Goal: Task Accomplishment & Management: Manage account settings

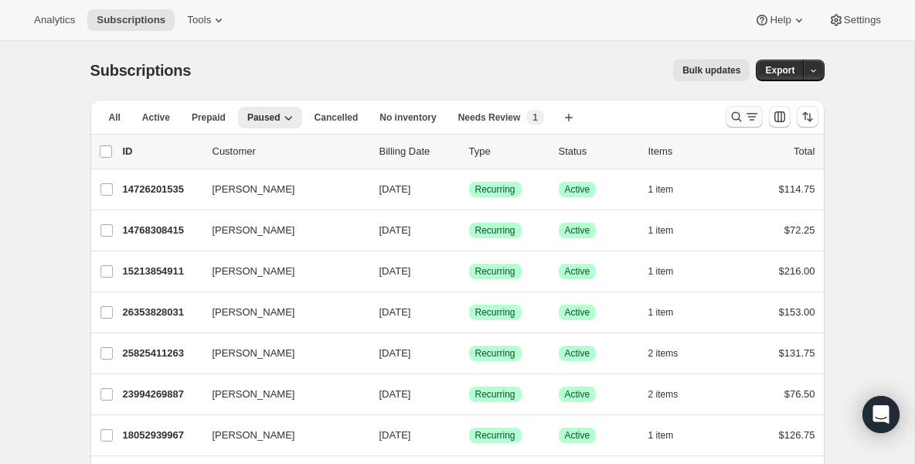
click at [737, 120] on icon "Search and filter results" at bounding box center [736, 116] width 15 height 15
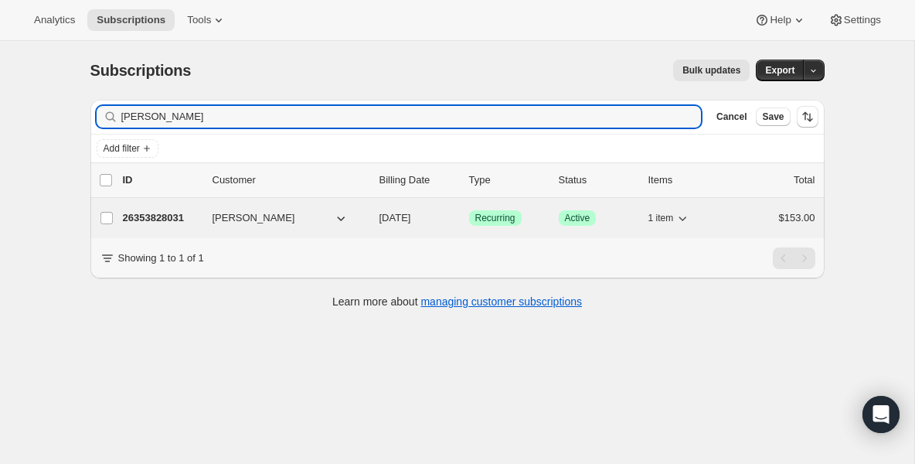
type input "[PERSON_NAME]"
click at [169, 217] on p "26353828031" at bounding box center [161, 217] width 77 height 15
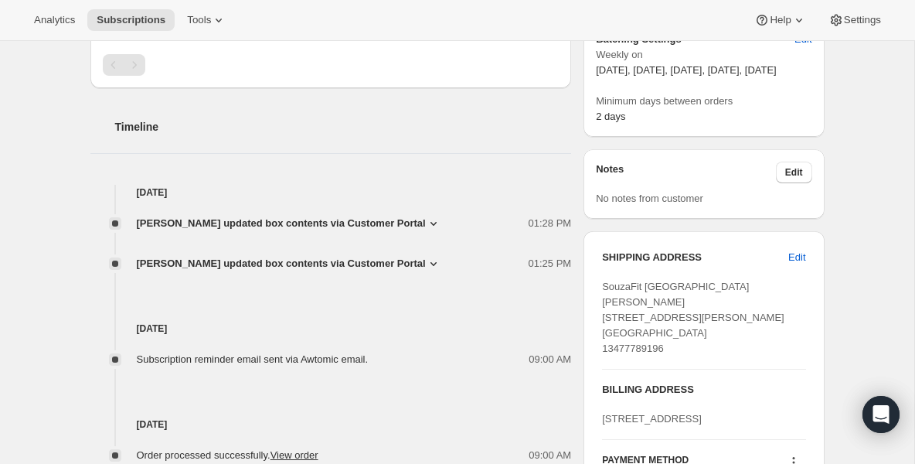
scroll to position [525, 0]
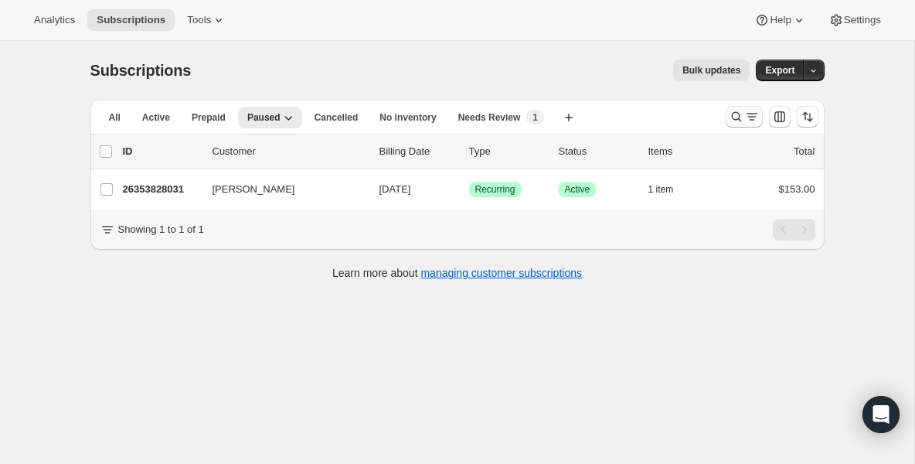
click at [728, 115] on button "Search and filter results" at bounding box center [743, 117] width 37 height 22
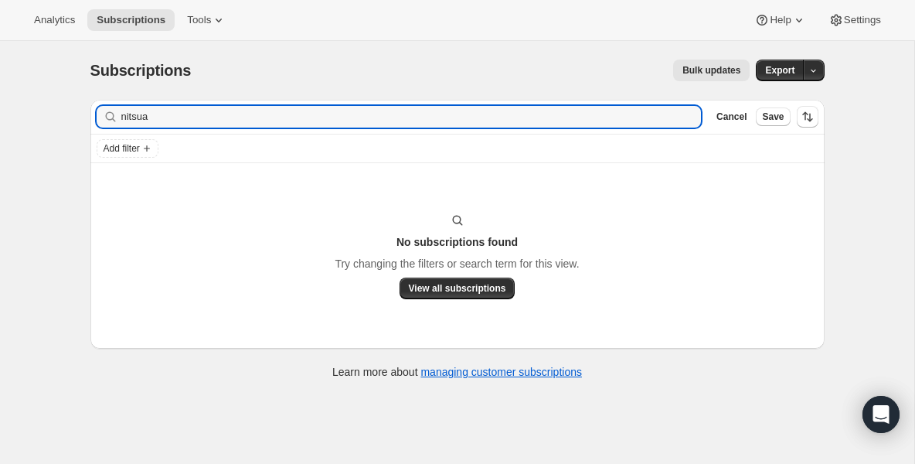
drag, startPoint x: 173, startPoint y: 122, endPoint x: -23, endPoint y: 122, distance: 196.2
click at [0, 122] on html "Analytics Subscriptions Tools Help Settings Skip to content Subscriptions. This…" at bounding box center [457, 232] width 915 height 464
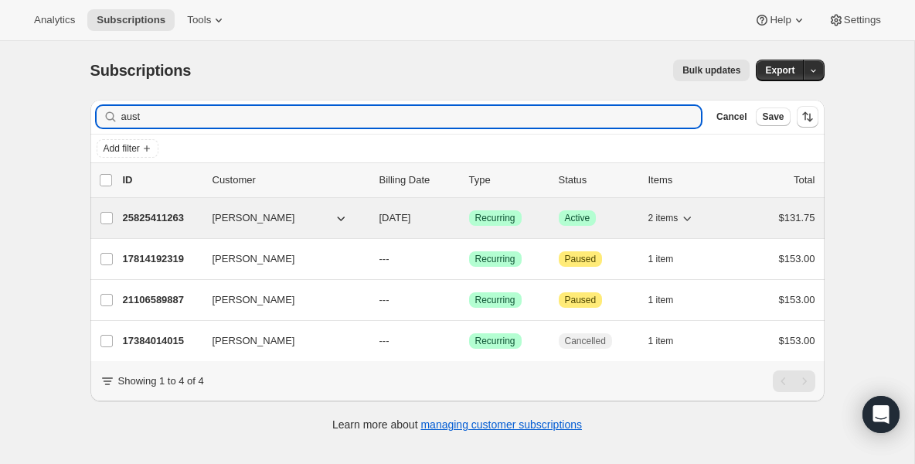
type input "aust"
click at [182, 216] on p "25825411263" at bounding box center [161, 217] width 77 height 15
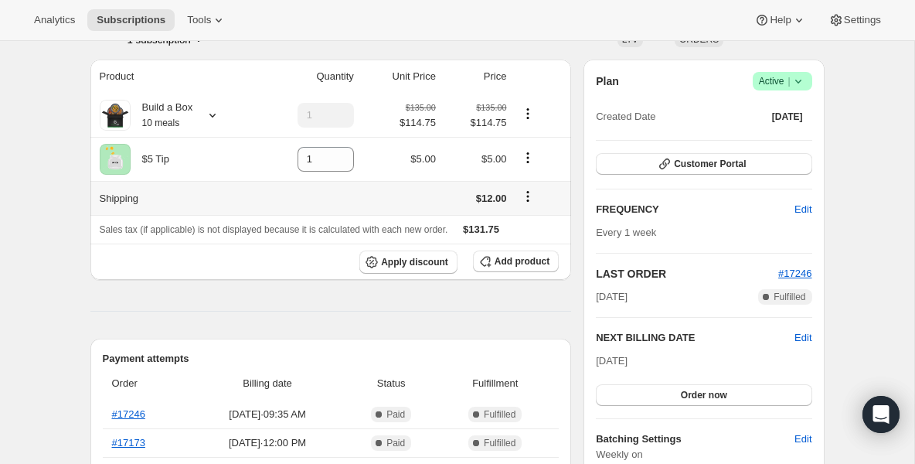
scroll to position [62, 0]
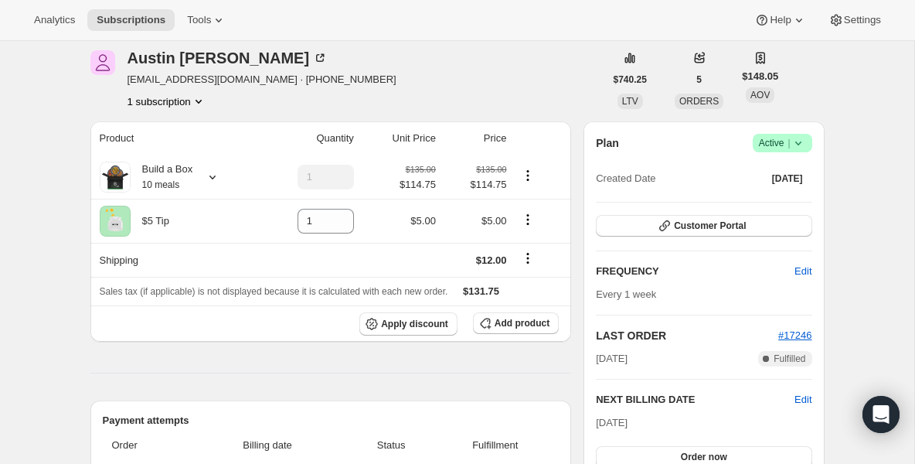
click at [187, 183] on div "Build a Box 10 meals" at bounding box center [162, 176] width 63 height 31
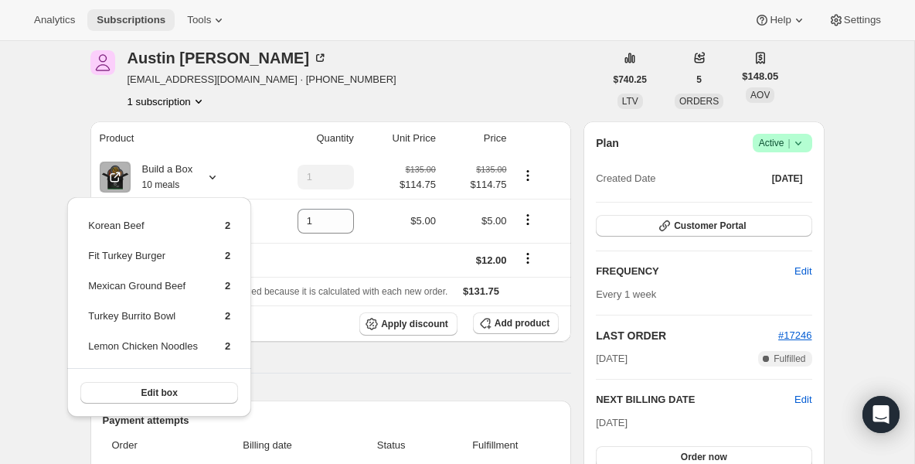
click at [117, 25] on span "Subscriptions" at bounding box center [131, 20] width 69 height 12
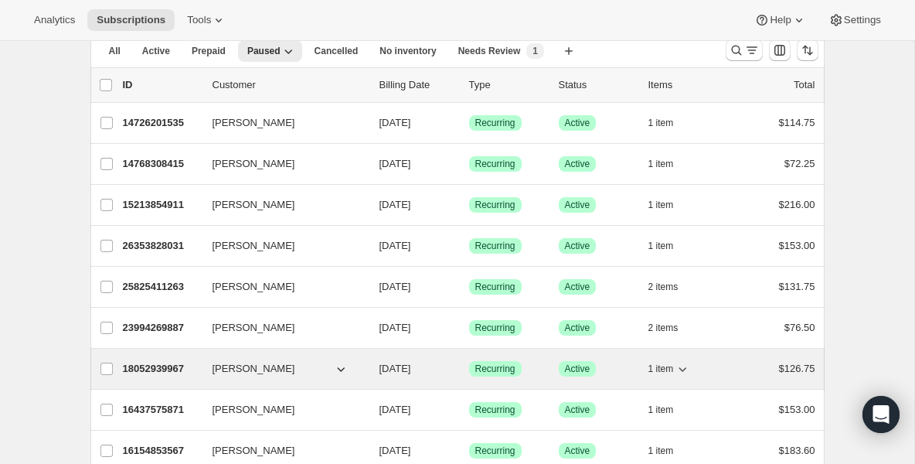
scroll to position [93, 0]
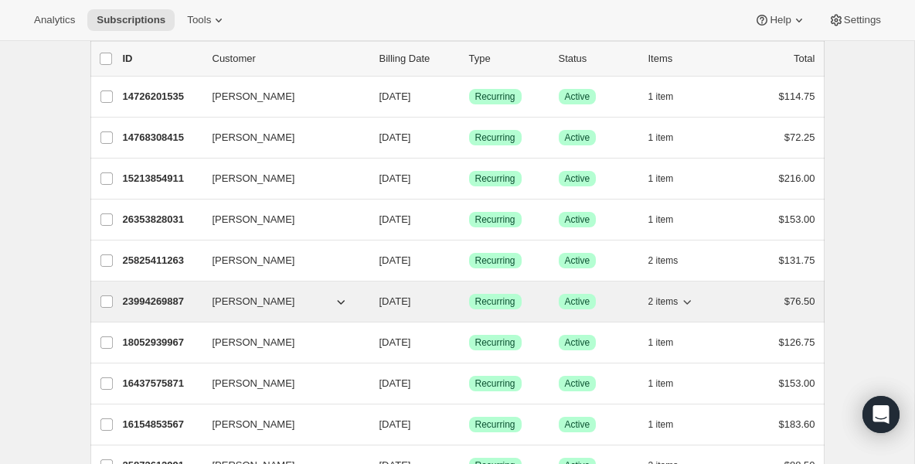
click at [179, 303] on p "23994269887" at bounding box center [161, 301] width 77 height 15
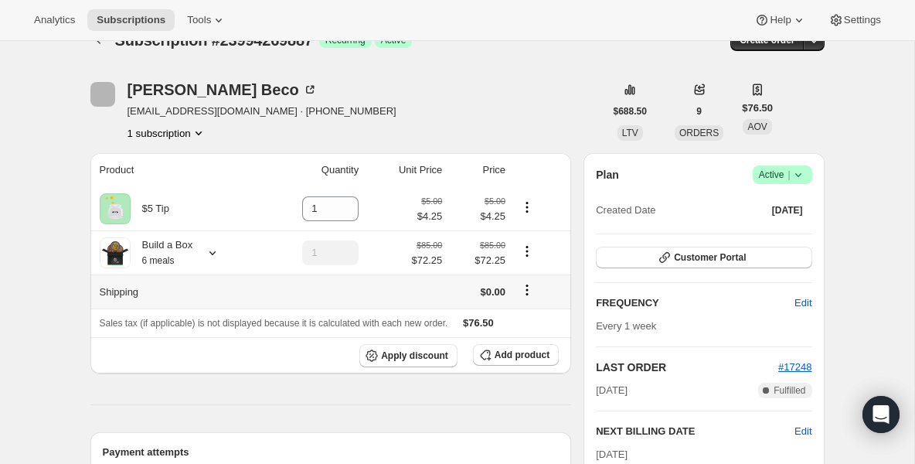
scroll to position [31, 0]
click at [168, 261] on small "6 meals" at bounding box center [158, 259] width 32 height 11
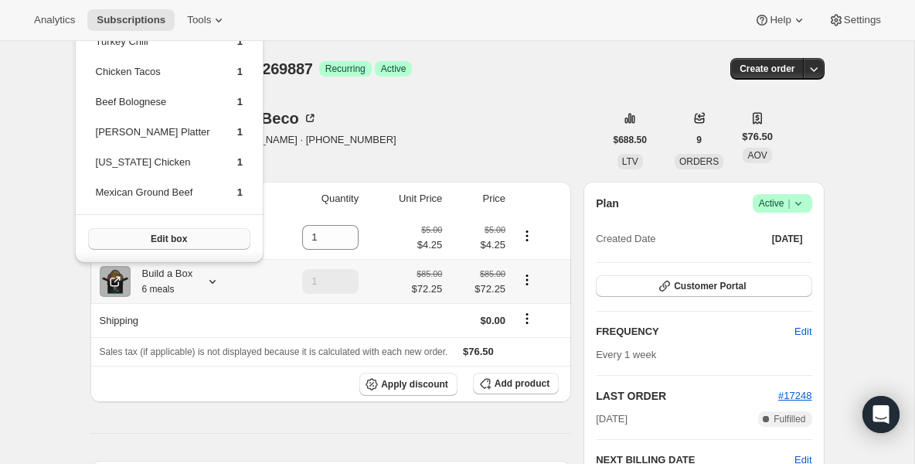
scroll to position [0, 0]
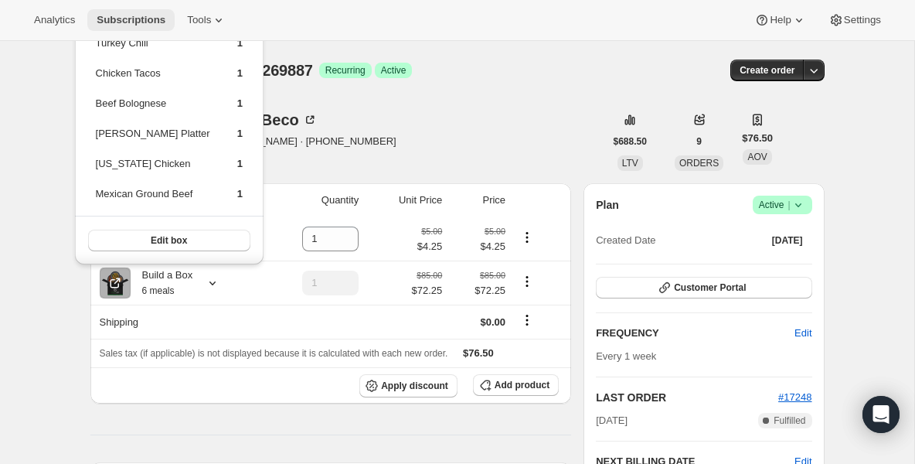
click at [151, 18] on span "Subscriptions" at bounding box center [131, 20] width 69 height 12
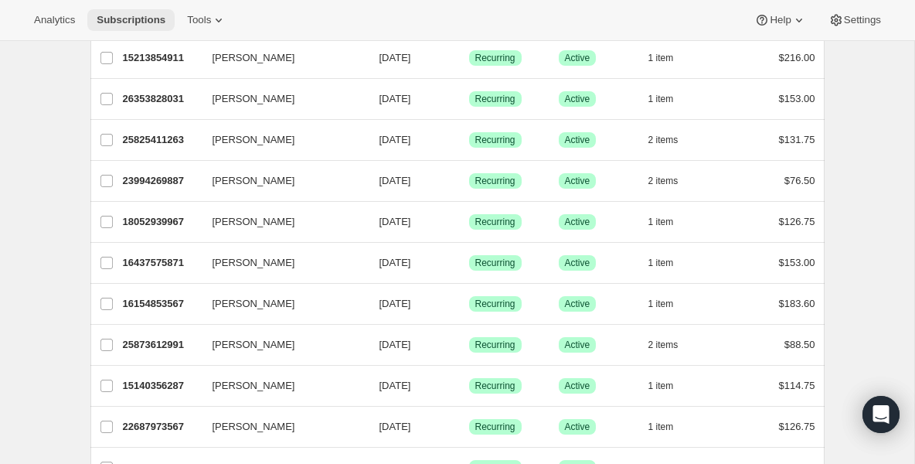
scroll to position [216, 0]
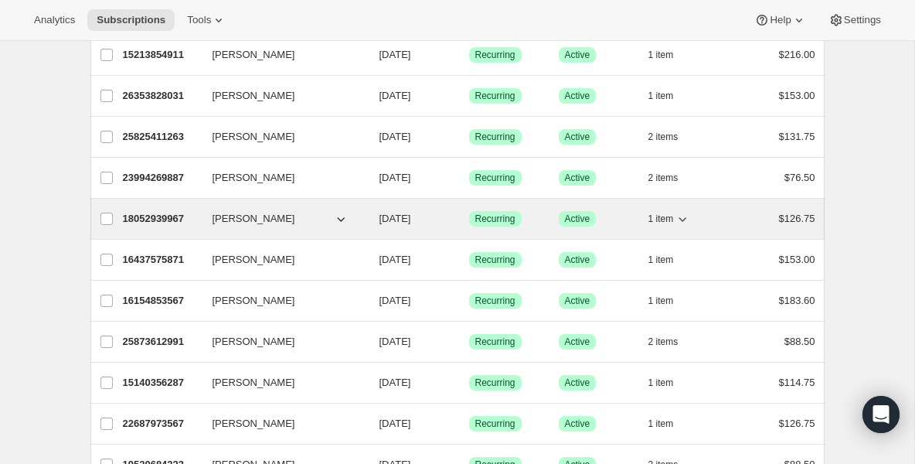
click at [155, 223] on p "18052939967" at bounding box center [161, 218] width 77 height 15
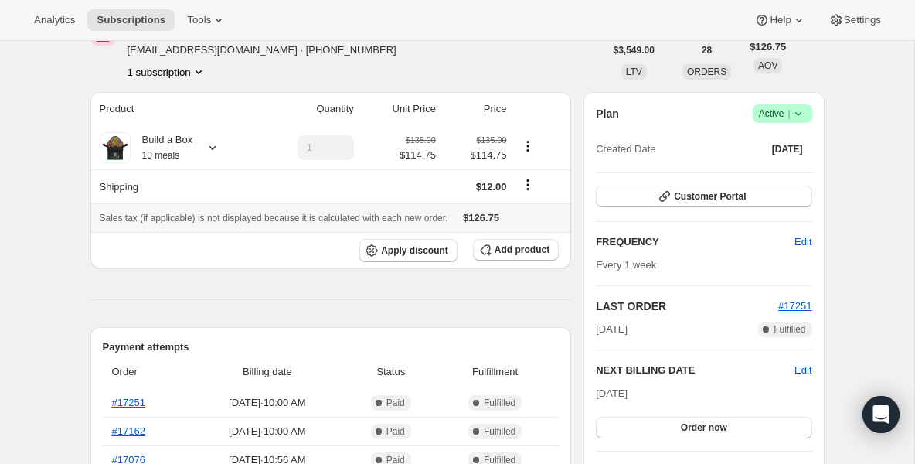
scroll to position [93, 0]
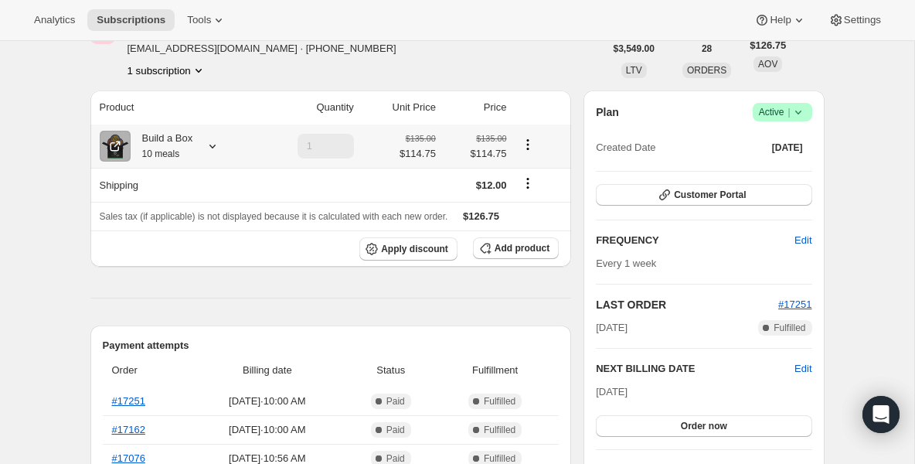
click at [165, 161] on div "Build a Box 10 meals" at bounding box center [162, 146] width 63 height 31
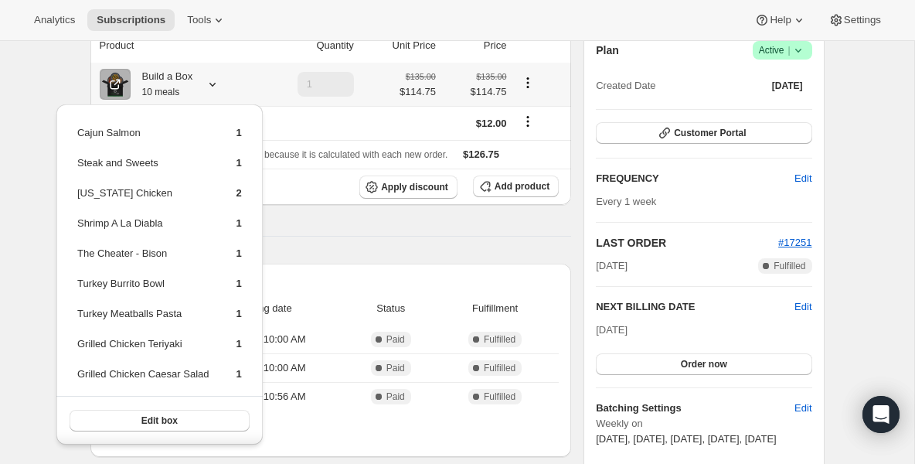
scroll to position [185, 0]
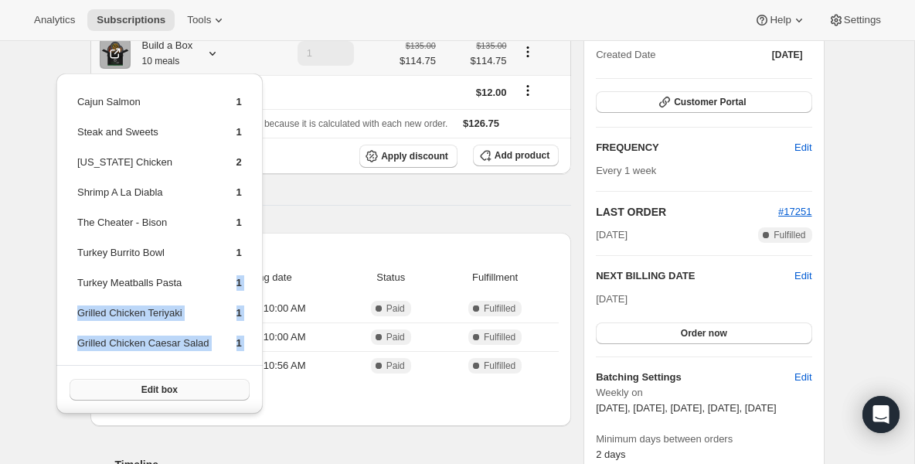
drag, startPoint x: 192, startPoint y: 278, endPoint x: 193, endPoint y: 382, distance: 103.5
click at [193, 382] on div "Cajun Salmon 1 Steak and Sweets 1 [US_STATE] Chicken 2 Shrimp A La Diabla 1 The…" at bounding box center [159, 243] width 206 height 340
click at [150, 29] on button "Subscriptions" at bounding box center [130, 20] width 87 height 22
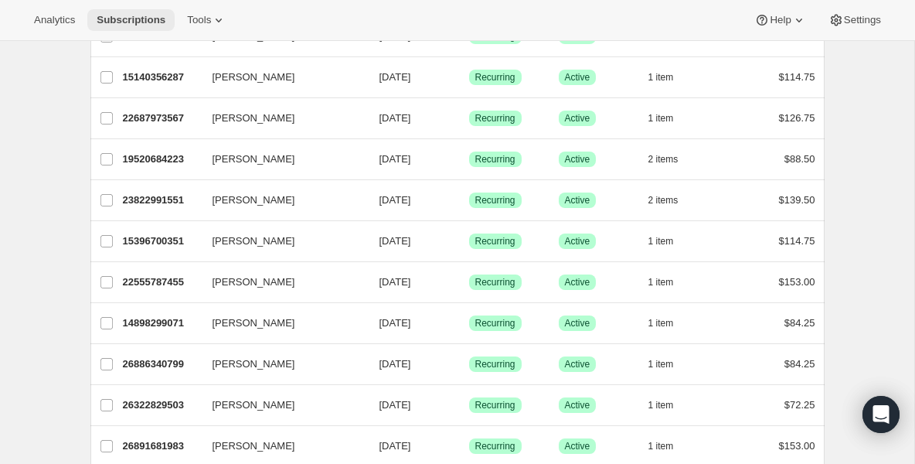
scroll to position [556, 0]
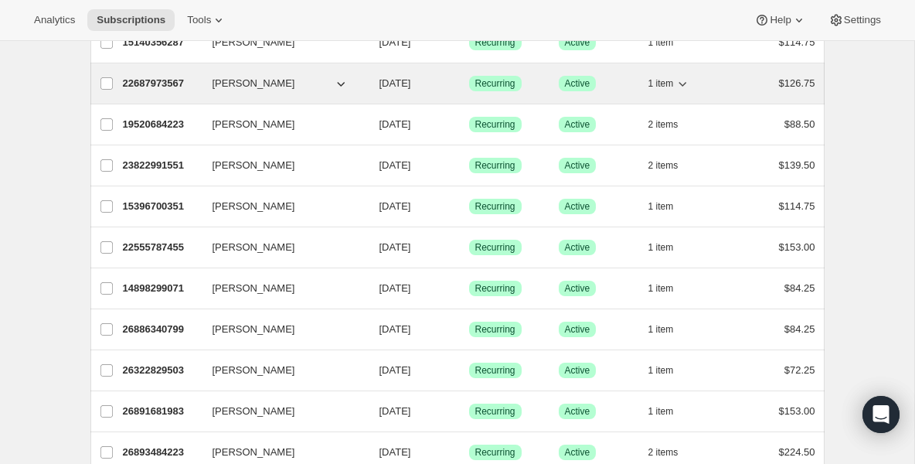
click at [165, 82] on p "22687973567" at bounding box center [161, 83] width 77 height 15
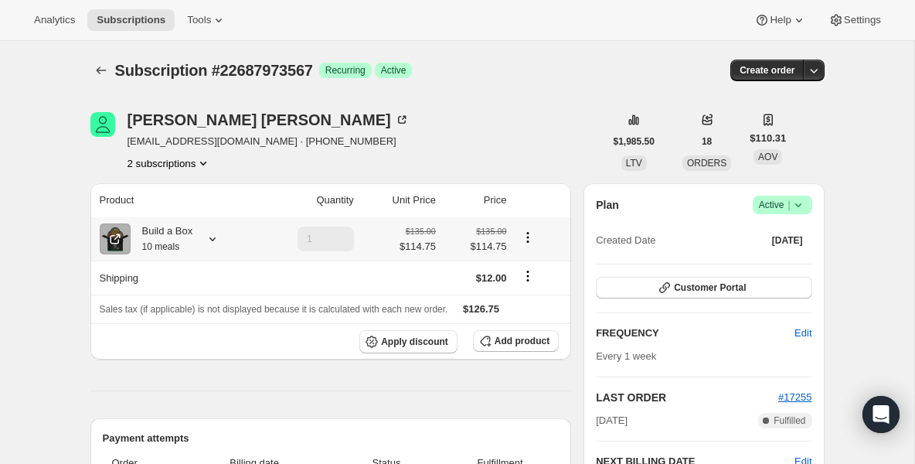
click at [161, 253] on div "Build a Box 10 meals" at bounding box center [162, 238] width 63 height 31
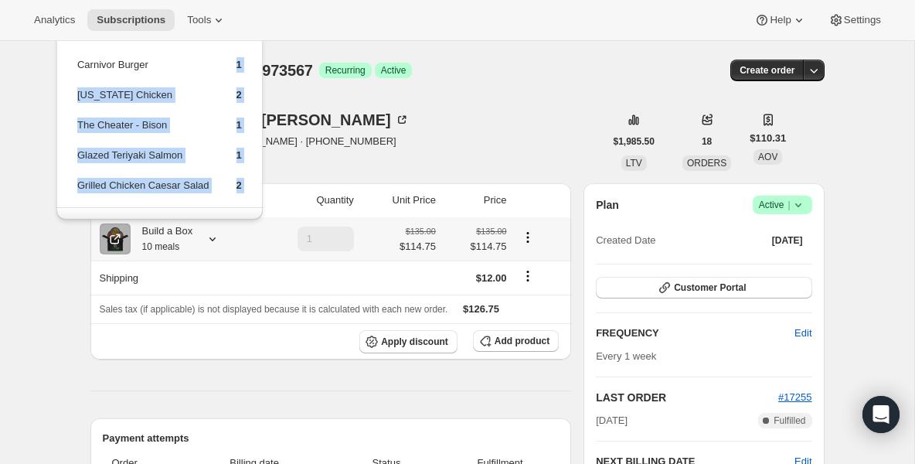
scroll to position [102, 0]
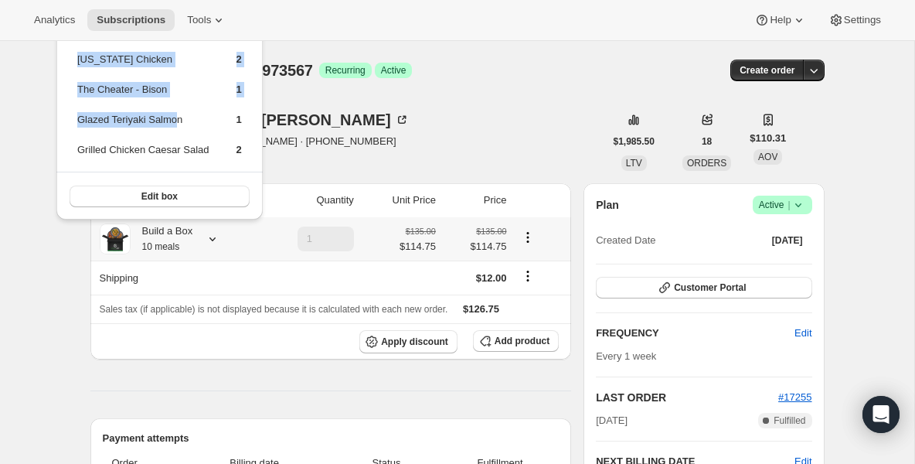
drag, startPoint x: 176, startPoint y: 126, endPoint x: 179, endPoint y: 115, distance: 11.2
click at [179, 115] on tbody "Cajun Salmon 1 Chicken Tacos 1 Steak Stir Fry 1 Carnivor Burger 1 [US_STATE] Ch…" at bounding box center [159, 50] width 166 height 240
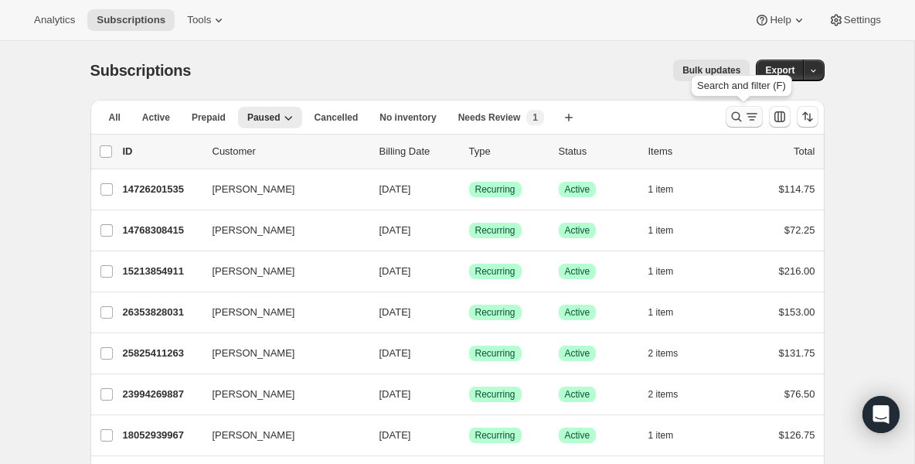
click at [735, 116] on icon "Search and filter results" at bounding box center [736, 116] width 15 height 15
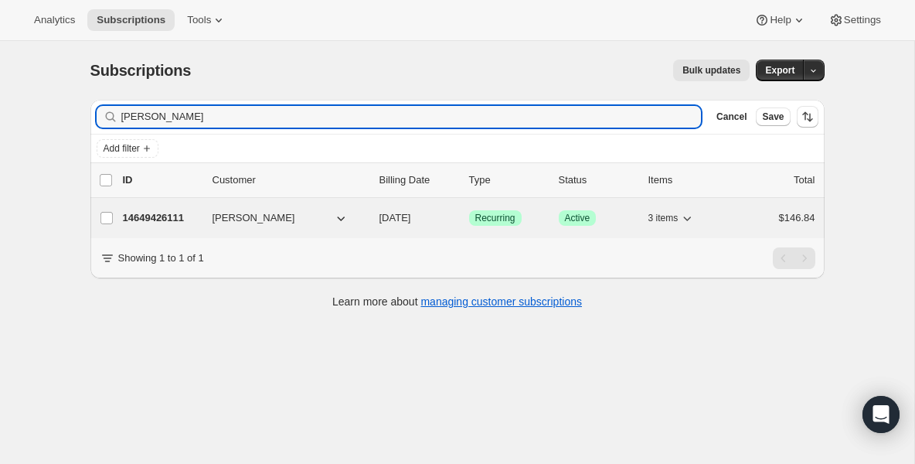
type input "[PERSON_NAME]"
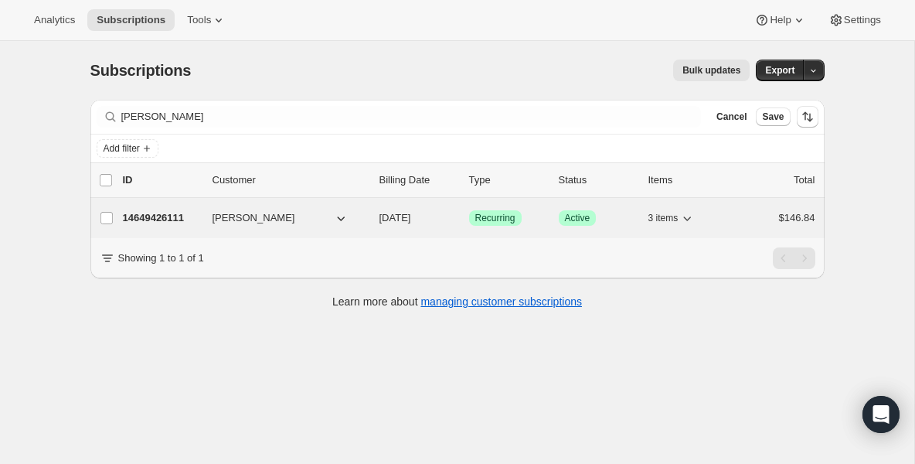
click at [150, 220] on p "14649426111" at bounding box center [161, 217] width 77 height 15
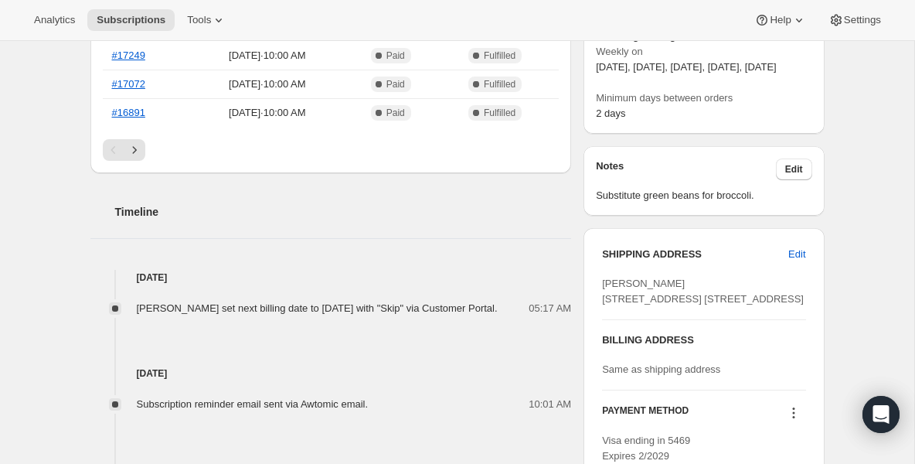
scroll to position [556, 0]
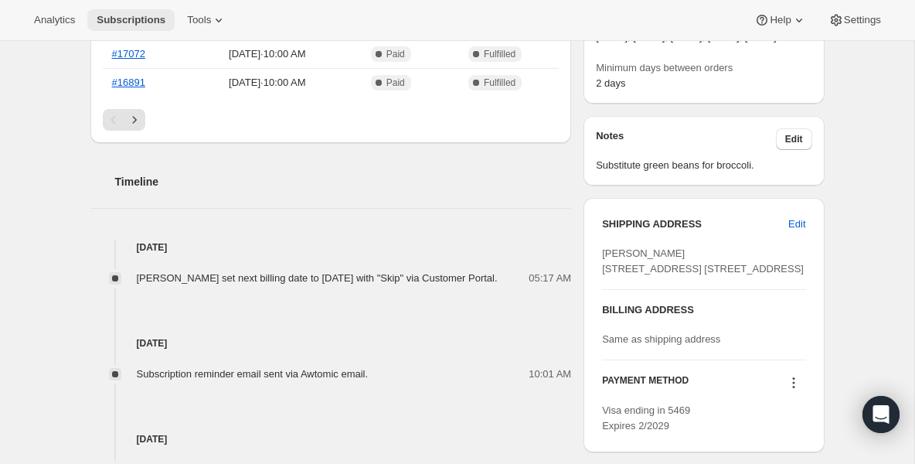
click at [146, 17] on span "Subscriptions" at bounding box center [131, 20] width 69 height 12
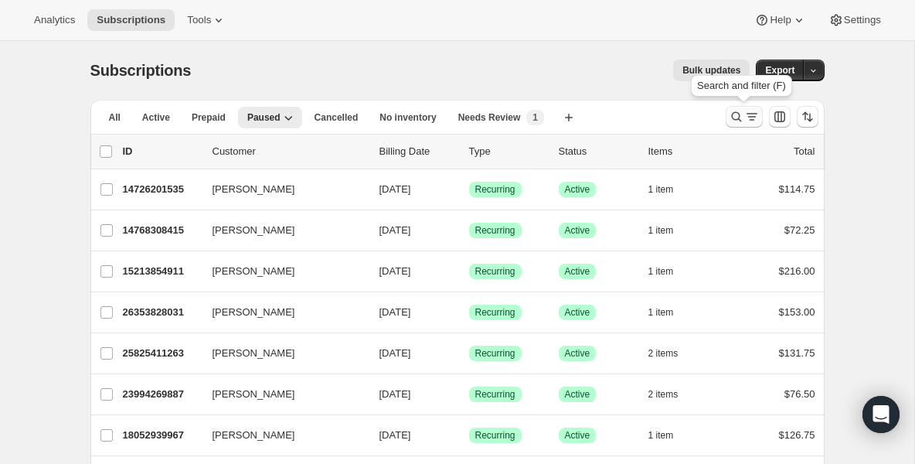
click at [736, 114] on icon "Search and filter results" at bounding box center [736, 116] width 15 height 15
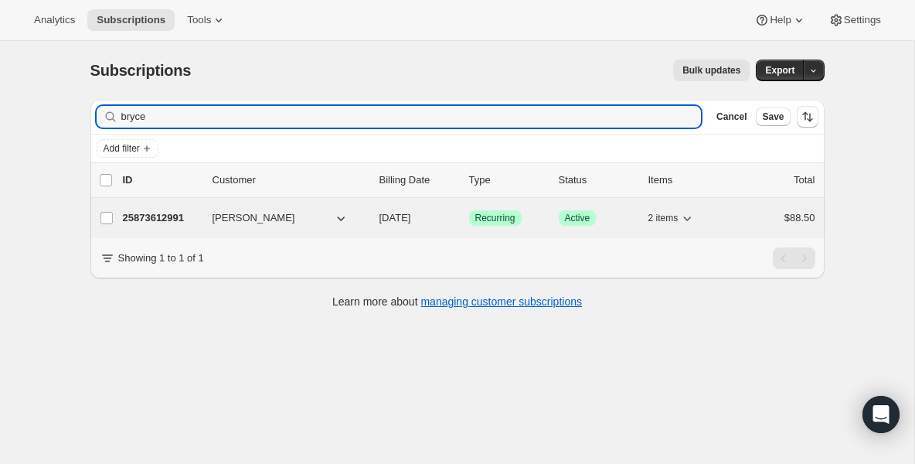
type input "bryce"
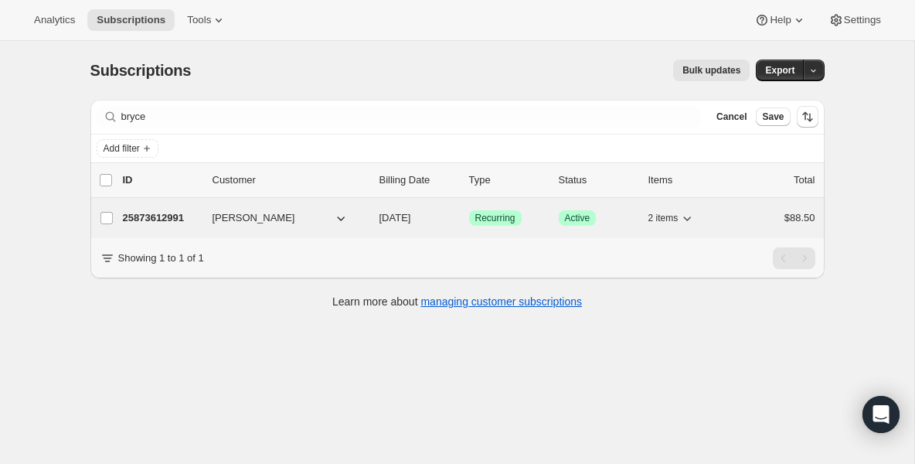
click at [158, 225] on p "25873612991" at bounding box center [161, 217] width 77 height 15
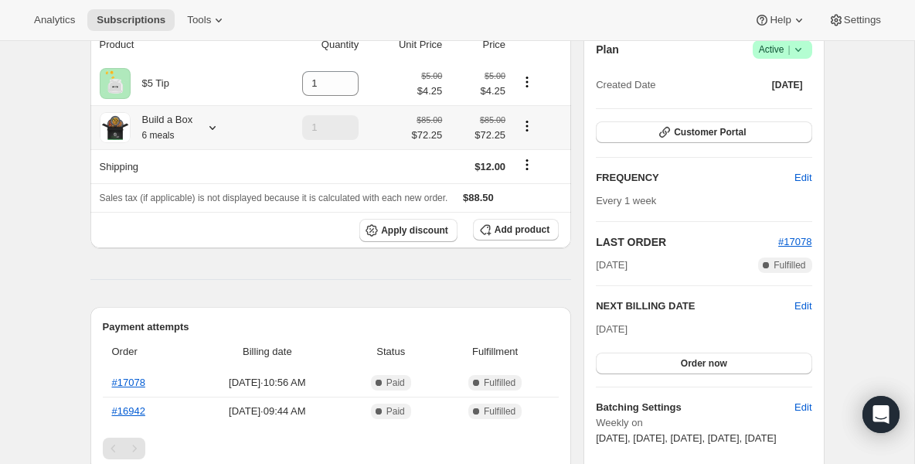
scroll to position [155, 0]
click at [155, 127] on div "Build a Box 6 meals" at bounding box center [162, 128] width 63 height 31
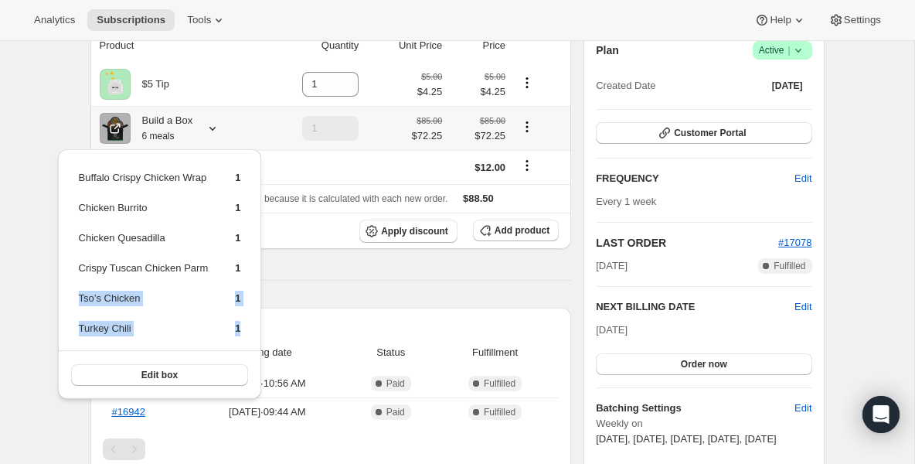
drag, startPoint x: 223, startPoint y: 282, endPoint x: 220, endPoint y: 338, distance: 56.4
click at [220, 338] on tbody "Buffalo Crispy Chicken Wrap 1 Chicken Burrito 1 Chicken Quesadilla 1 Crispy Tus…" at bounding box center [160, 258] width 164 height 179
click at [154, 21] on span "Subscriptions" at bounding box center [131, 20] width 69 height 12
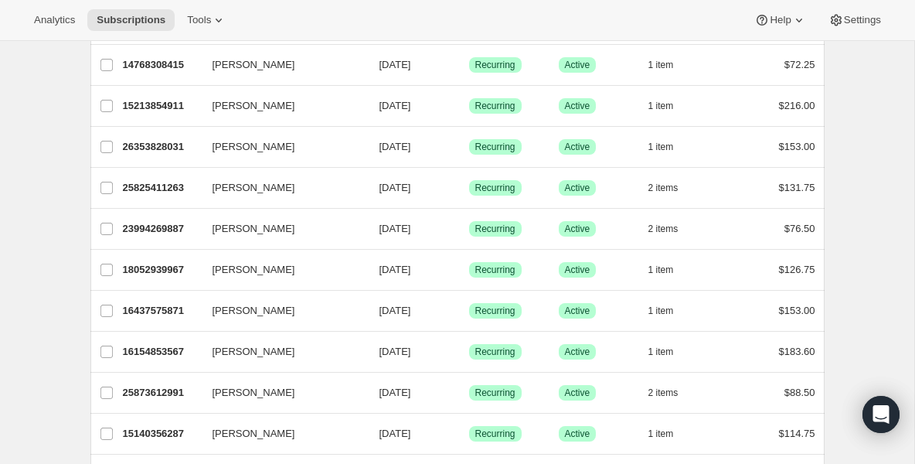
scroll to position [216, 0]
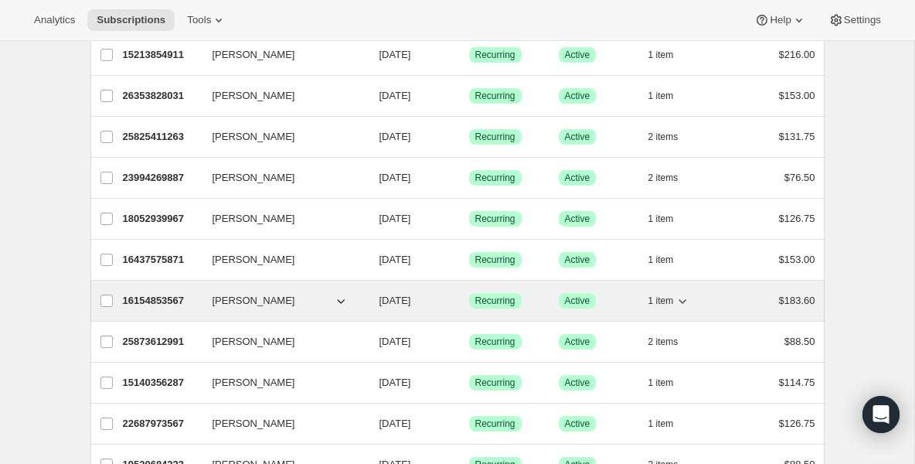
click at [197, 301] on p "16154853567" at bounding box center [161, 300] width 77 height 15
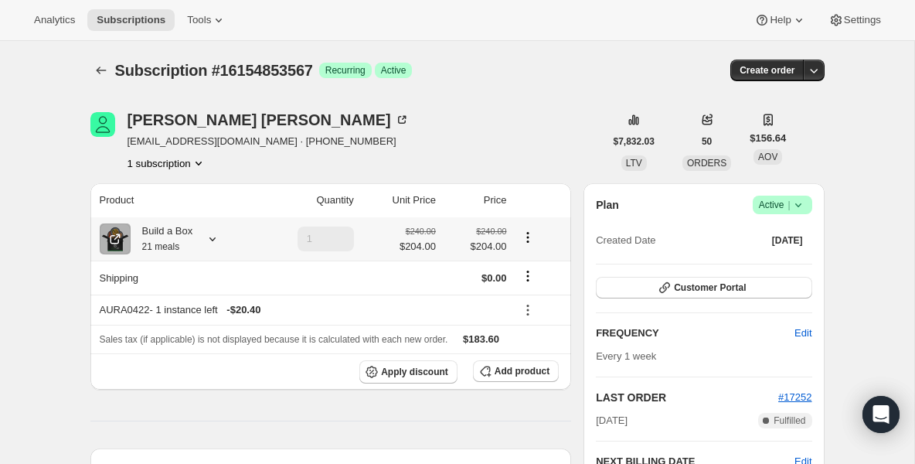
click at [182, 248] on div "Build a Box 21 meals" at bounding box center [162, 238] width 63 height 31
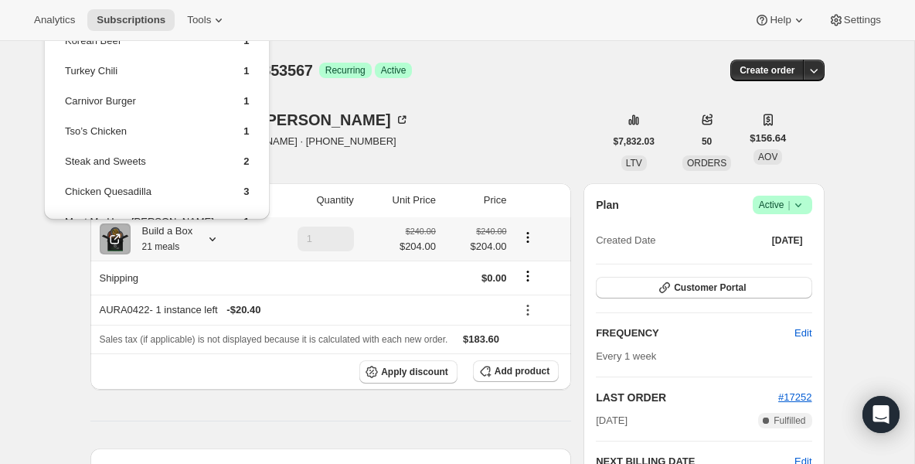
click at [164, 98] on td "Carnivor Burger" at bounding box center [140, 107] width 153 height 29
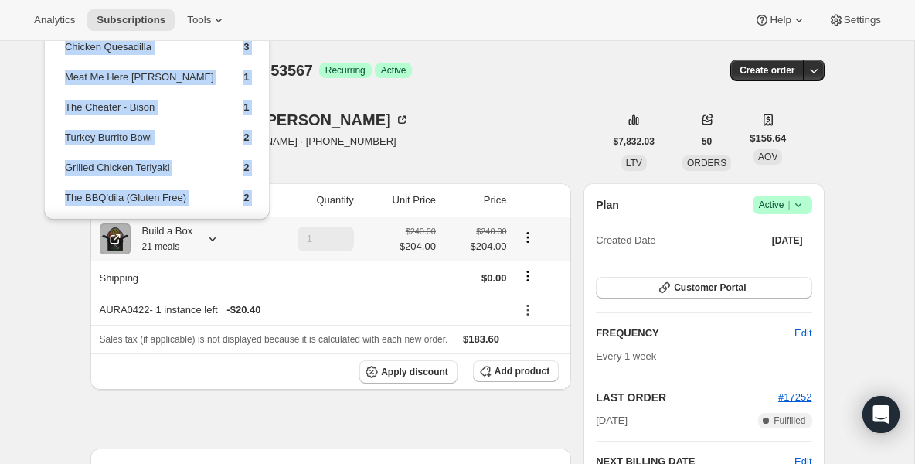
scroll to position [161, 0]
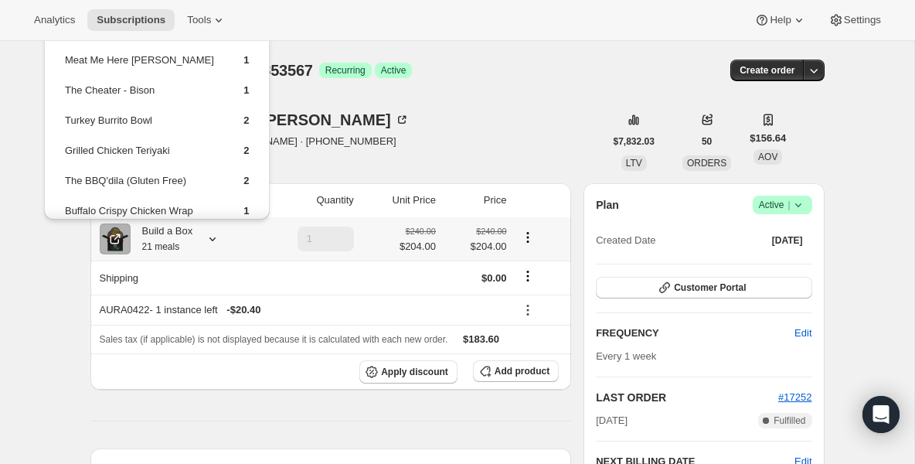
drag, startPoint x: 170, startPoint y: 165, endPoint x: 182, endPoint y: 42, distance: 123.5
click at [182, 42] on tbody "Korean Beef 1 Turkey Chili 1 Carnivor Burger 1 Tso’s Chicken 1 Steak and Sweets…" at bounding box center [157, 96] width 186 height 450
click at [165, 85] on td "The Cheater - Bison" at bounding box center [140, 96] width 153 height 29
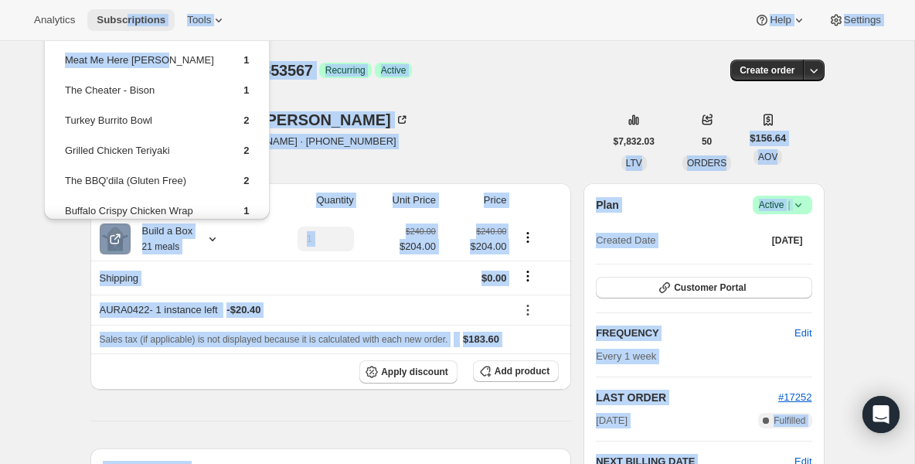
drag, startPoint x: 133, startPoint y: 76, endPoint x: 129, endPoint y: 22, distance: 55.0
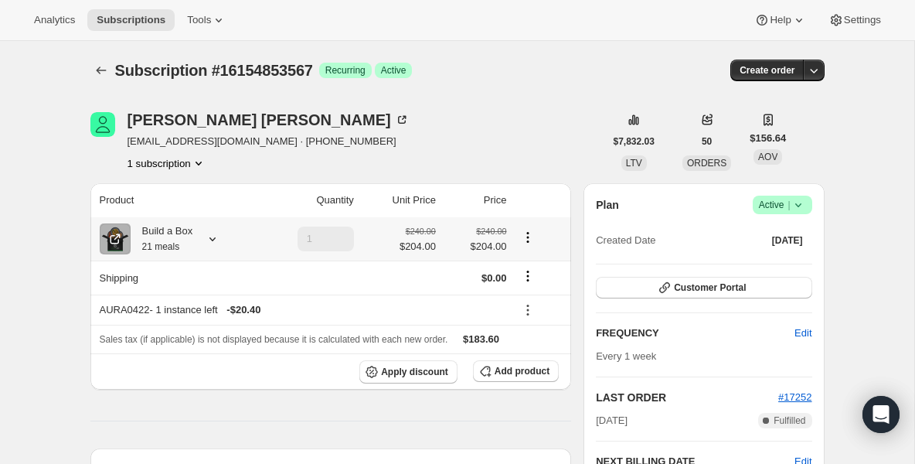
click at [156, 268] on th "Shipping" at bounding box center [173, 277] width 166 height 34
click at [157, 246] on small "21 meals" at bounding box center [161, 246] width 38 height 11
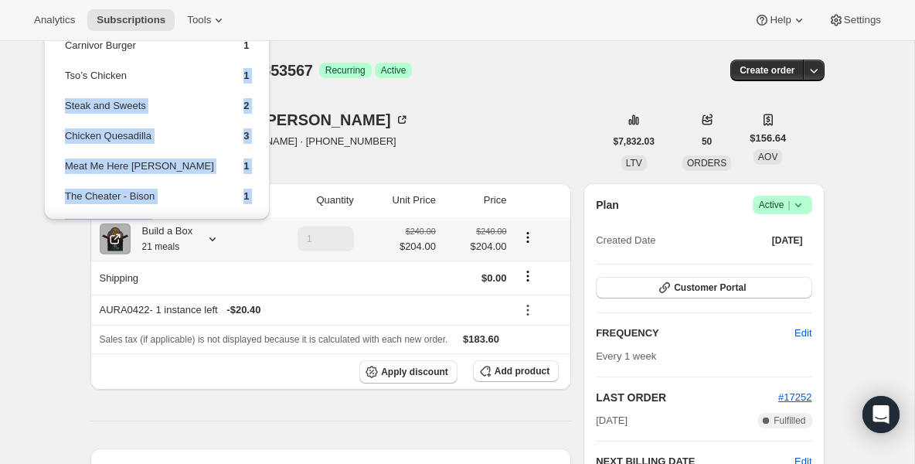
scroll to position [86, 0]
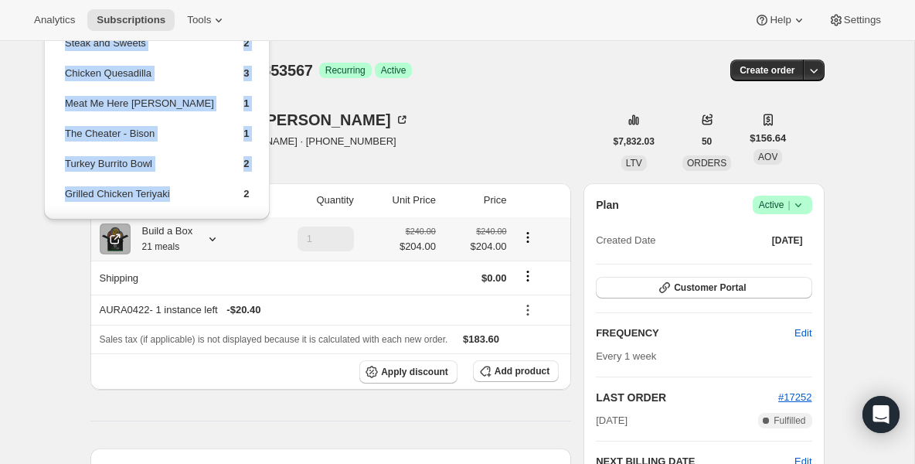
drag, startPoint x: 155, startPoint y: 151, endPoint x: 161, endPoint y: 212, distance: 61.3
click at [161, 212] on tbody "Korean Beef 1 Turkey Chili 1 Carnivor Burger 1 Tso’s Chicken 1 Steak and Sweets…" at bounding box center [157, 139] width 186 height 450
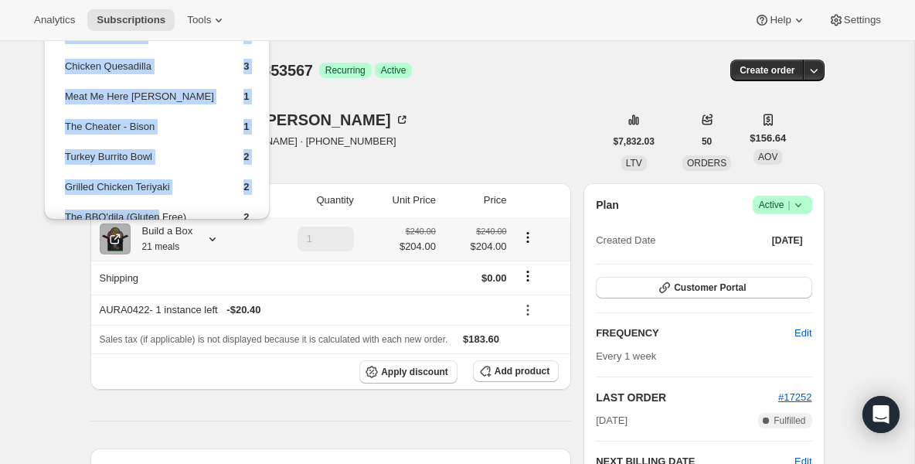
click at [188, 157] on td "Turkey Burrito Bowl" at bounding box center [140, 162] width 153 height 29
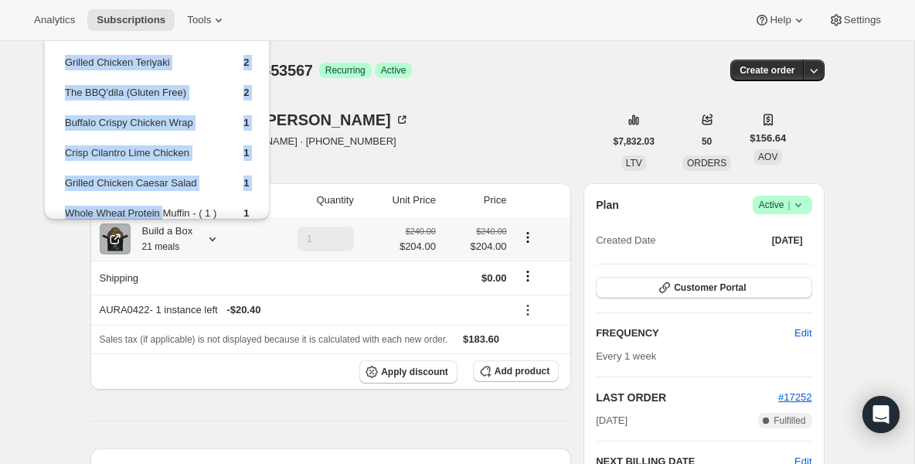
scroll to position [260, 0]
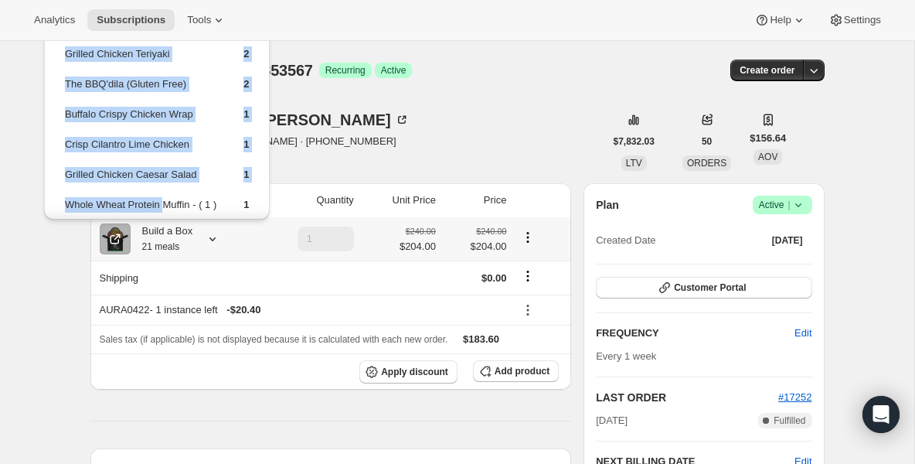
drag, startPoint x: 164, startPoint y: 155, endPoint x: 166, endPoint y: 212, distance: 57.2
click at [166, 212] on tbody "Korean Beef 1 Turkey Chili 1 Carnivor Burger 1 Tso’s Chicken 1 Steak and Sweets…" at bounding box center [157, -1] width 186 height 450
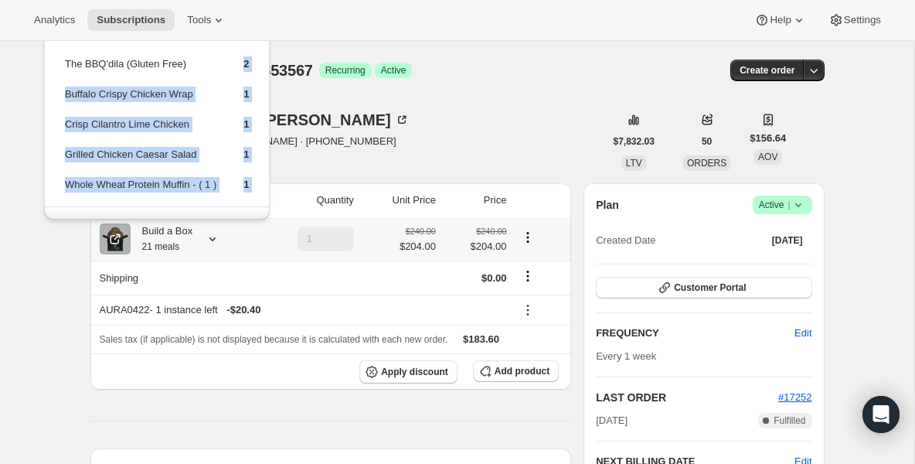
scroll to position [313, 0]
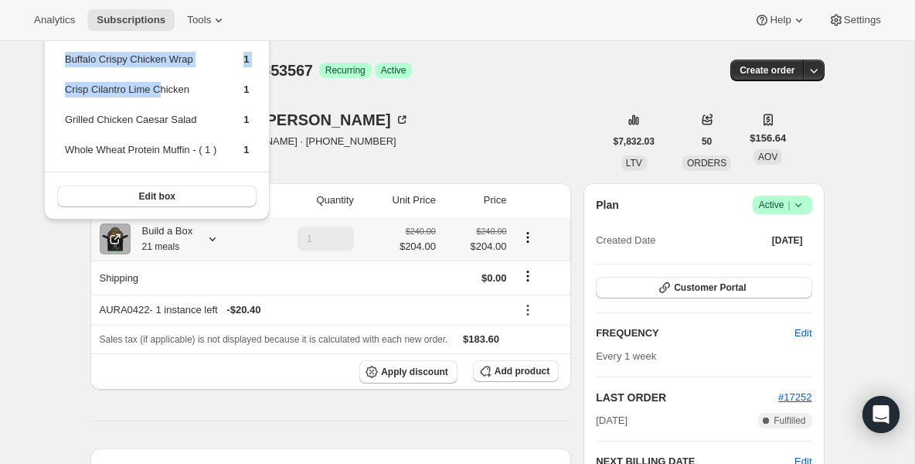
drag, startPoint x: 148, startPoint y: 100, endPoint x: 159, endPoint y: 79, distance: 23.9
click at [148, 25] on span "Subscriptions" at bounding box center [131, 20] width 69 height 12
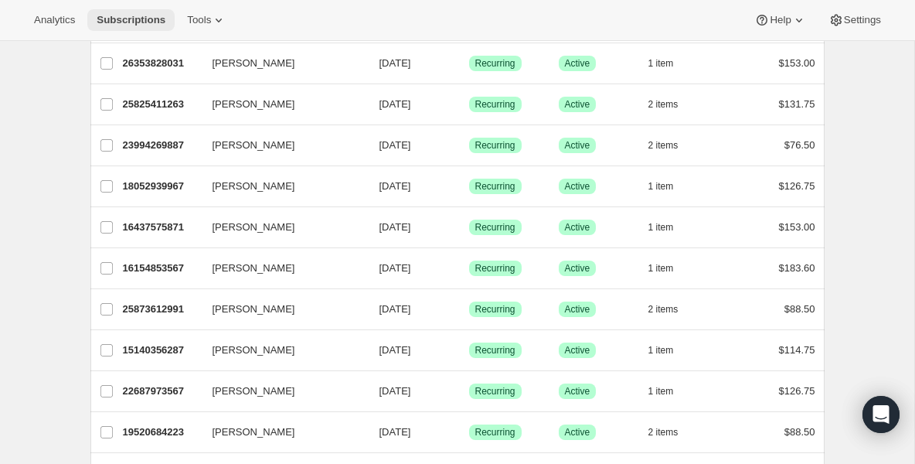
scroll to position [279, 0]
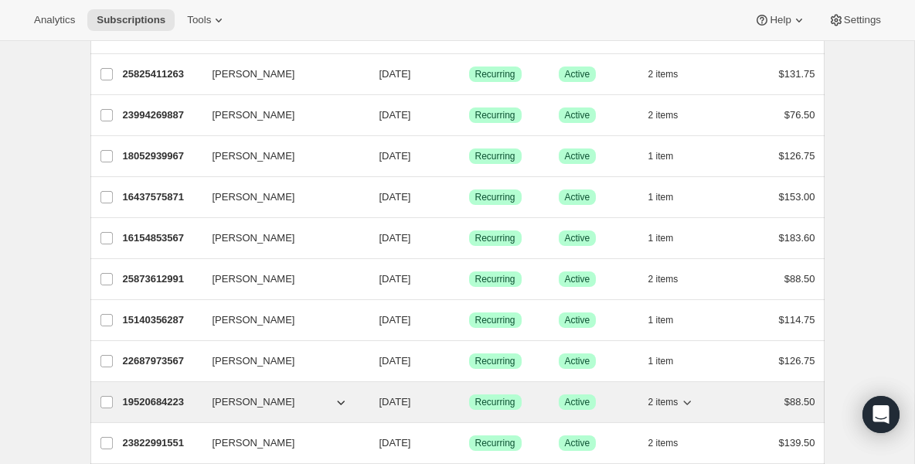
click at [175, 396] on p "19520684223" at bounding box center [161, 401] width 77 height 15
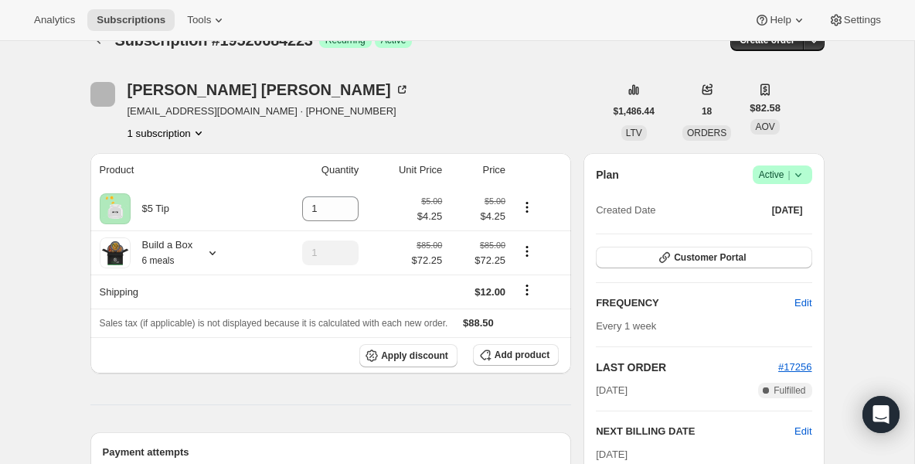
scroll to position [31, 0]
click at [179, 270] on th "Build a Box 6 meals" at bounding box center [174, 251] width 169 height 44
click at [175, 262] on small "6 meals" at bounding box center [158, 259] width 32 height 11
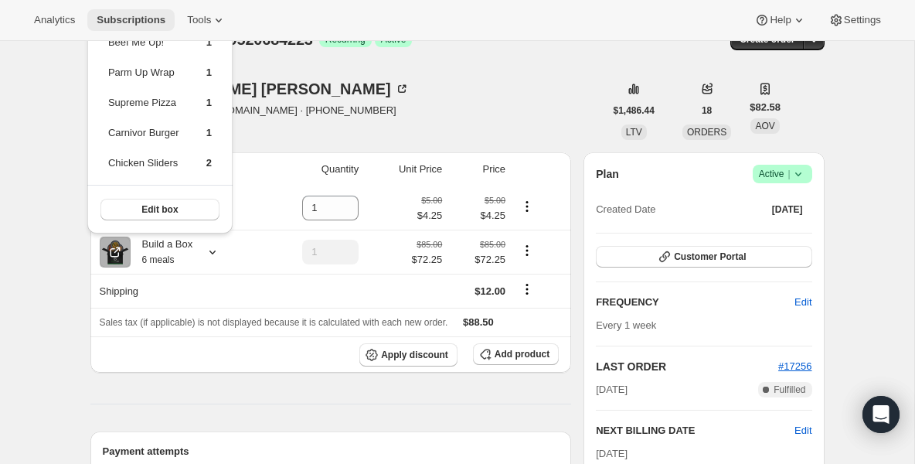
click at [143, 27] on button "Subscriptions" at bounding box center [130, 20] width 87 height 22
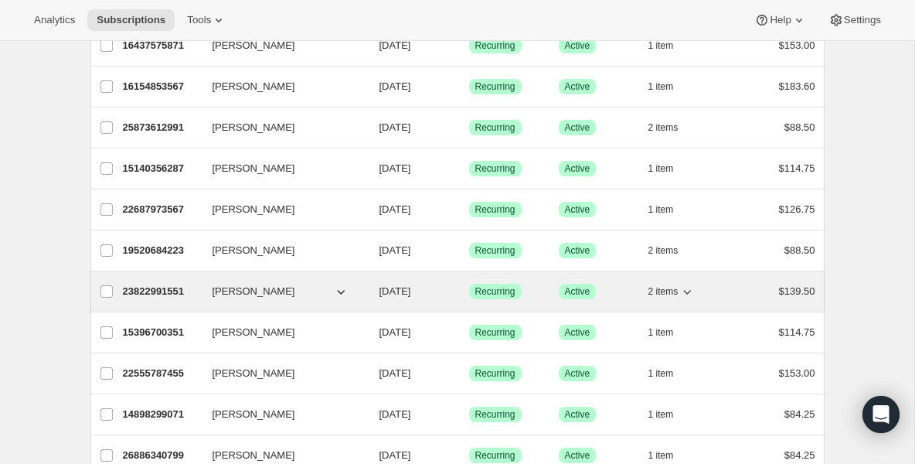
scroll to position [433, 0]
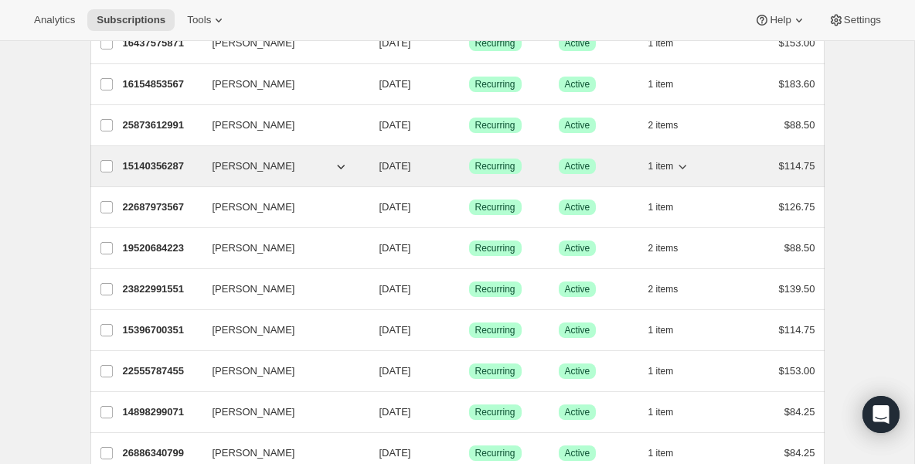
click at [168, 158] on p "15140356287" at bounding box center [161, 165] width 77 height 15
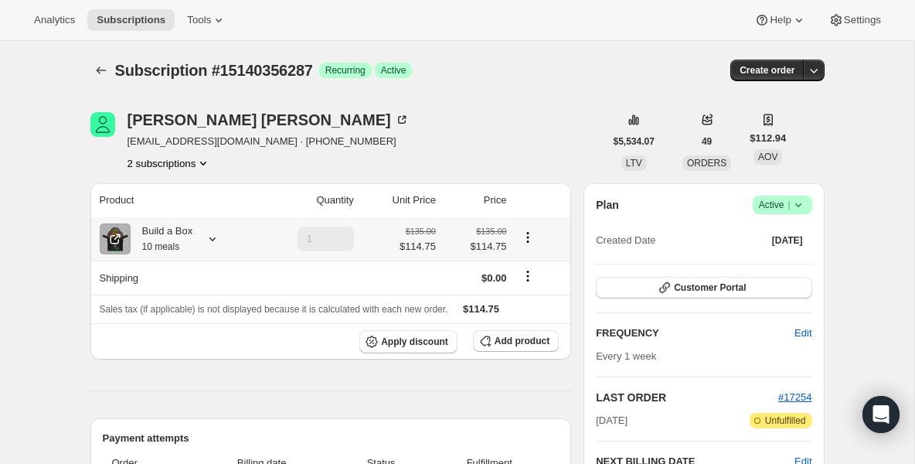
click at [153, 231] on div "Build a Box 10 meals" at bounding box center [162, 238] width 63 height 31
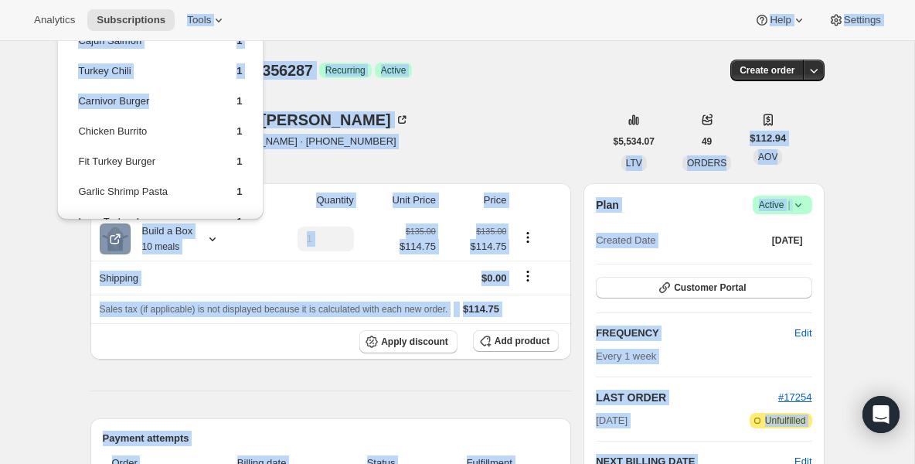
drag, startPoint x: 169, startPoint y: 97, endPoint x: 152, endPoint y: 32, distance: 67.8
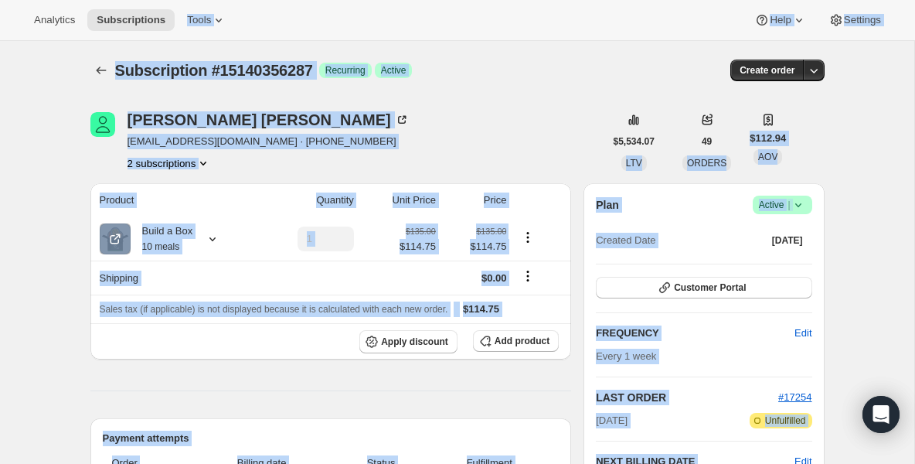
click at [153, 72] on span "Subscription #15140356287" at bounding box center [214, 70] width 198 height 17
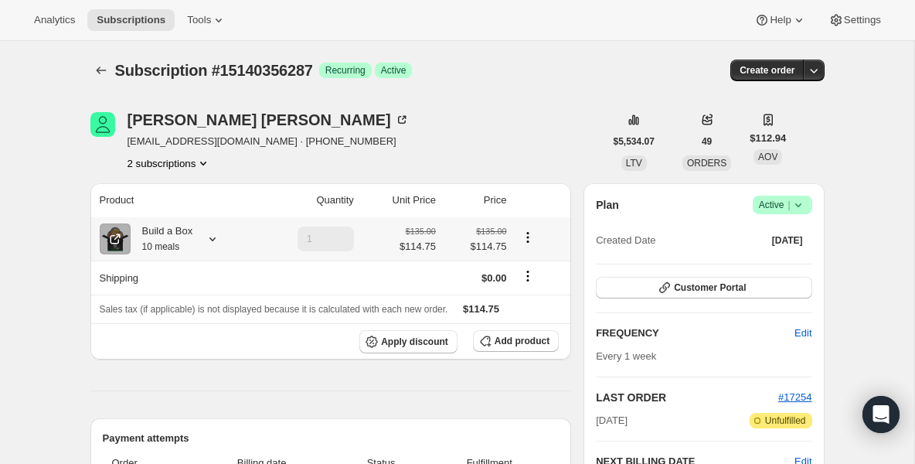
click at [170, 251] on small "10 meals" at bounding box center [161, 246] width 38 height 11
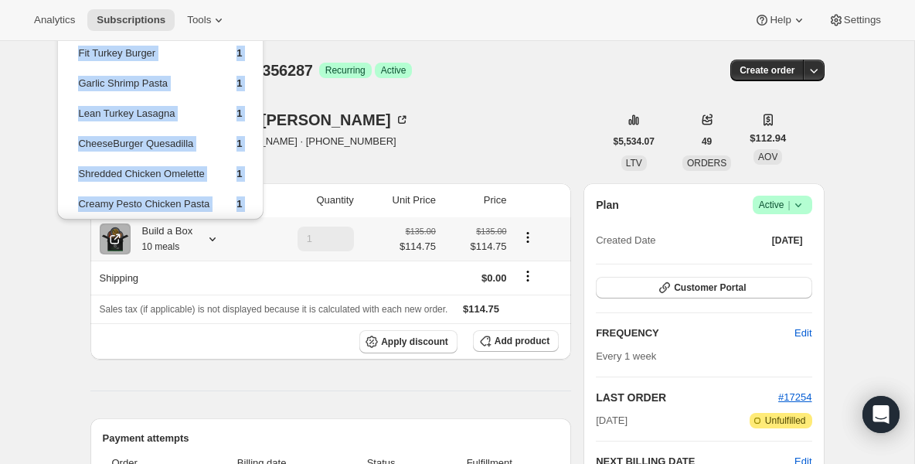
scroll to position [162, 0]
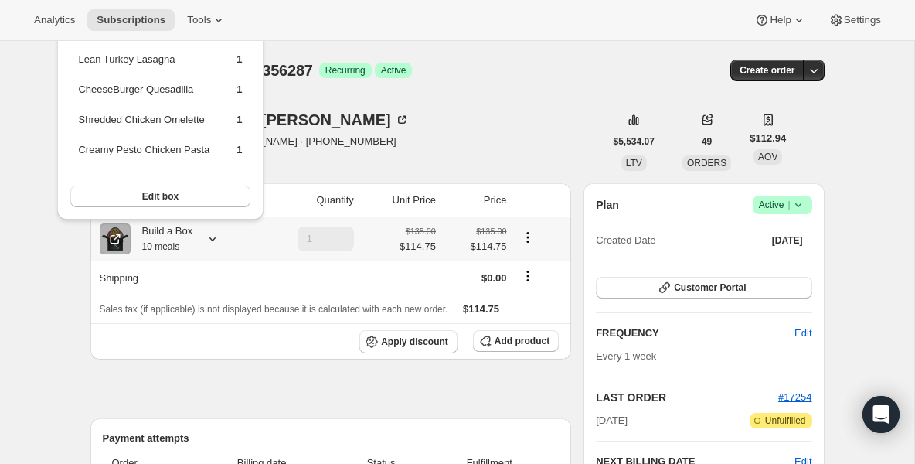
drag, startPoint x: 144, startPoint y: 145, endPoint x: 146, endPoint y: 53, distance: 92.0
click at [146, 53] on tbody "Cajun Salmon 1 Turkey Chili 1 Carnivor Burger 1 Chicken Burrito 1 Fit Turkey Bu…" at bounding box center [159, 20] width 165 height 300
click at [148, 71] on td "Lean Turkey Lasagna" at bounding box center [143, 65] width 133 height 29
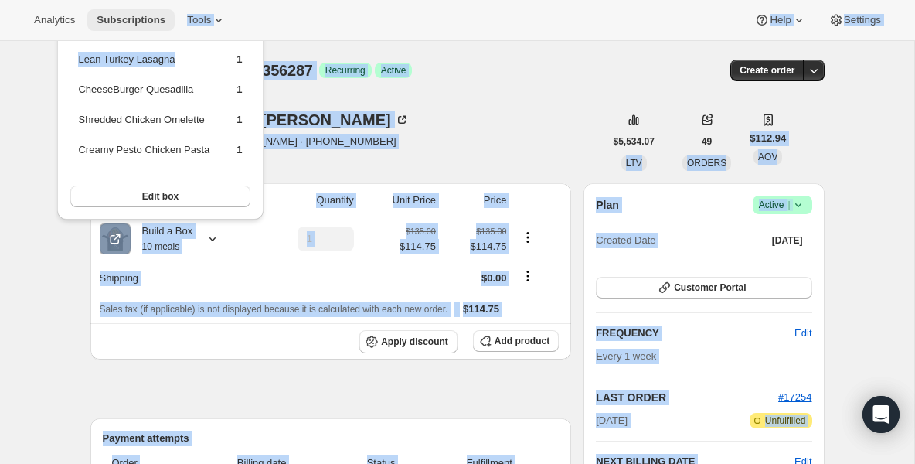
drag, startPoint x: 168, startPoint y: 78, endPoint x: 161, endPoint y: 25, distance: 53.1
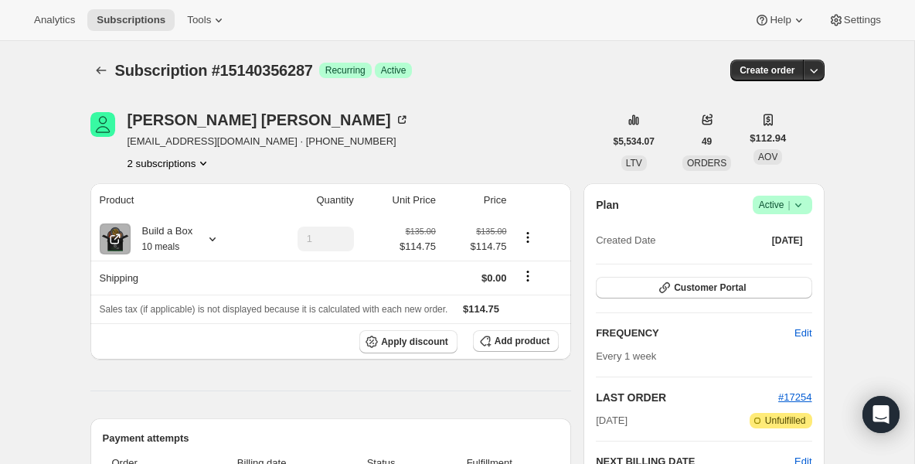
click at [161, 72] on span "Subscription #15140356287" at bounding box center [214, 70] width 198 height 17
click at [175, 209] on th "Product" at bounding box center [173, 200] width 166 height 34
click at [172, 237] on div "Build a Box 10 meals" at bounding box center [162, 238] width 63 height 31
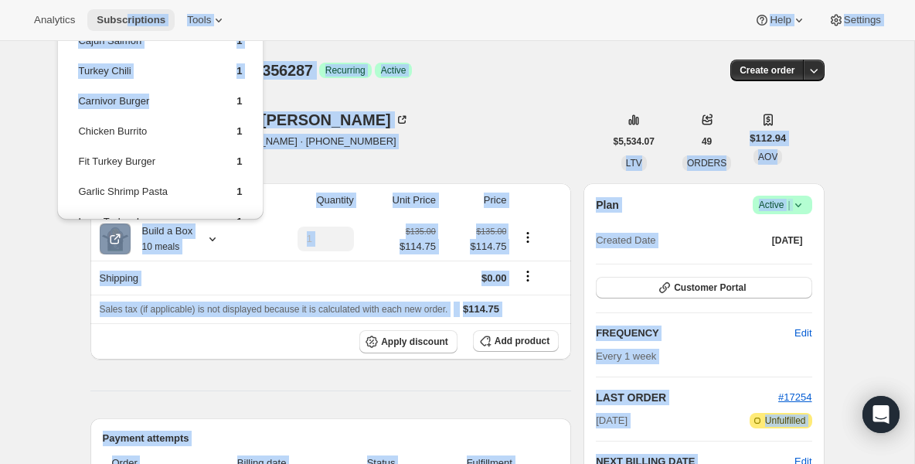
drag, startPoint x: 143, startPoint y: 114, endPoint x: 131, endPoint y: 16, distance: 98.8
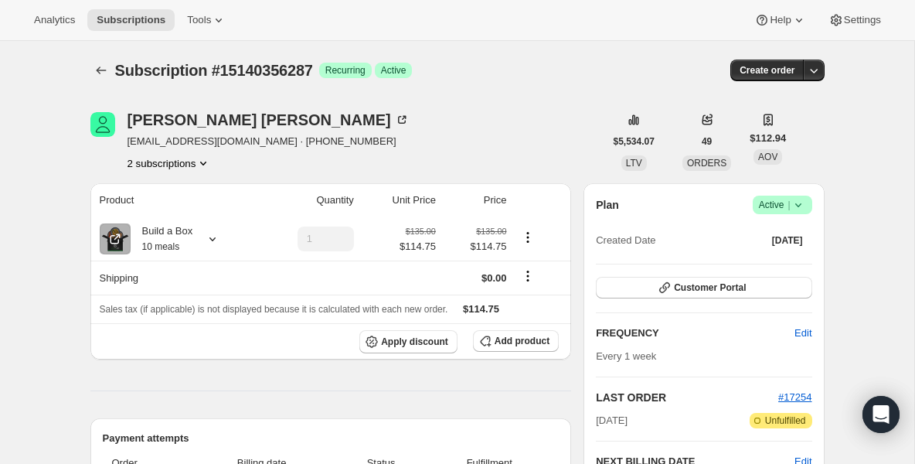
click at [135, 91] on div "Subscription #15140356287. This page is ready Subscription #15140356287 Success…" at bounding box center [457, 70] width 734 height 59
click at [155, 231] on div "Build a Box 10 meals" at bounding box center [162, 238] width 63 height 31
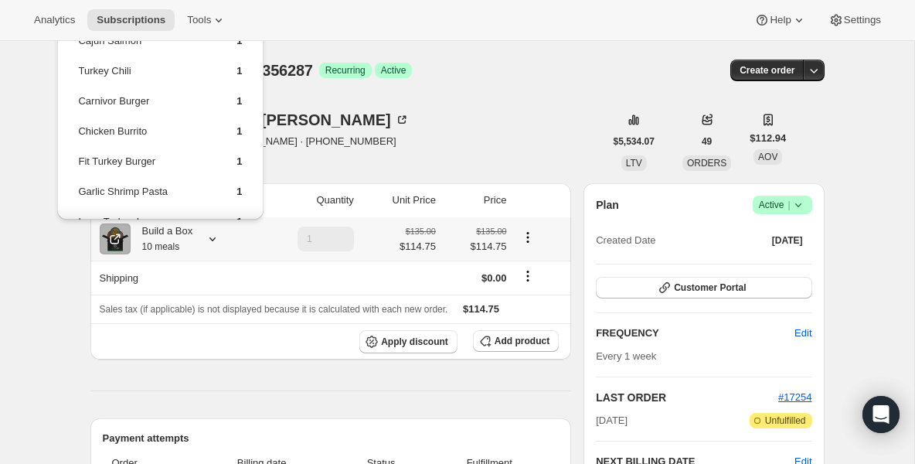
click at [144, 90] on td "Turkey Chili" at bounding box center [143, 77] width 133 height 29
click at [125, 144] on td "Chicken Burrito" at bounding box center [143, 137] width 133 height 29
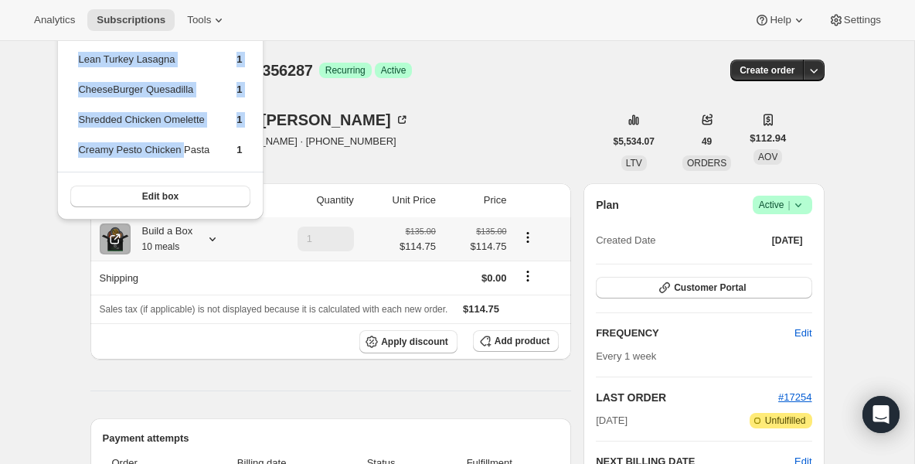
drag, startPoint x: 193, startPoint y: 142, endPoint x: 185, endPoint y: 150, distance: 11.5
click at [185, 150] on tbody "Cajun Salmon 1 Turkey Chili 1 Carnivor Burger 1 Chicken Burrito 1 Fit Turkey Bu…" at bounding box center [159, 20] width 165 height 300
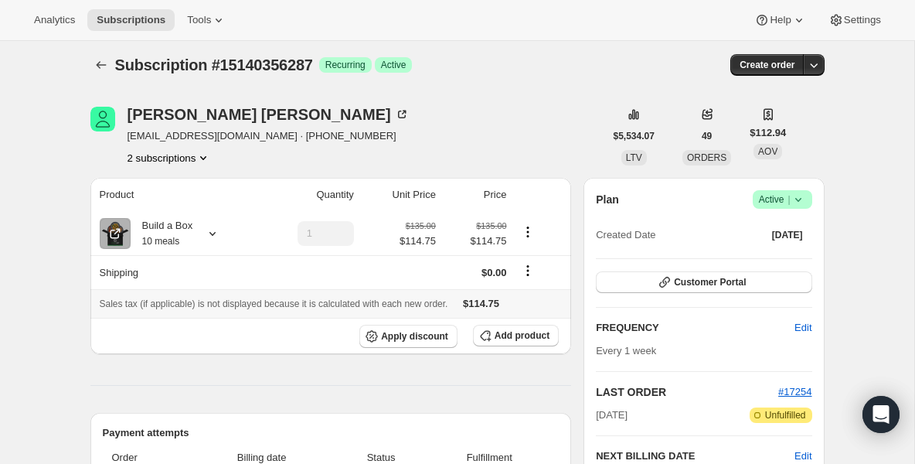
scroll to position [0, 0]
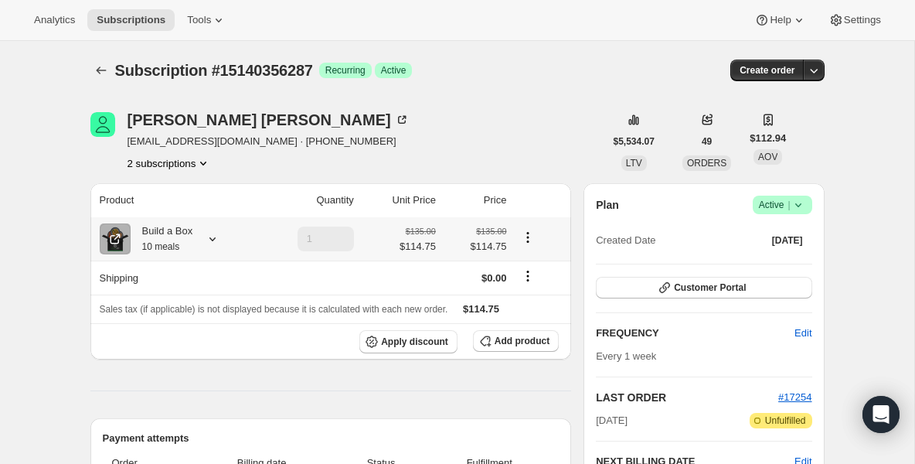
click at [169, 236] on div "Build a Box 10 meals" at bounding box center [162, 238] width 63 height 31
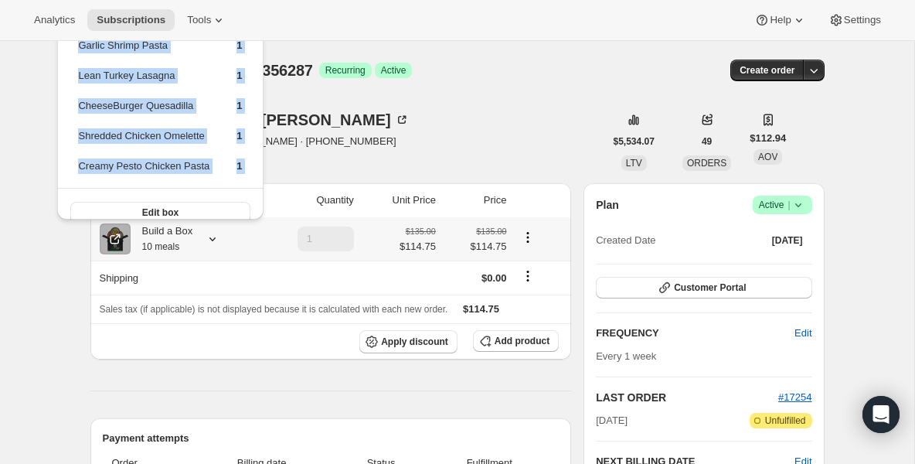
scroll to position [162, 0]
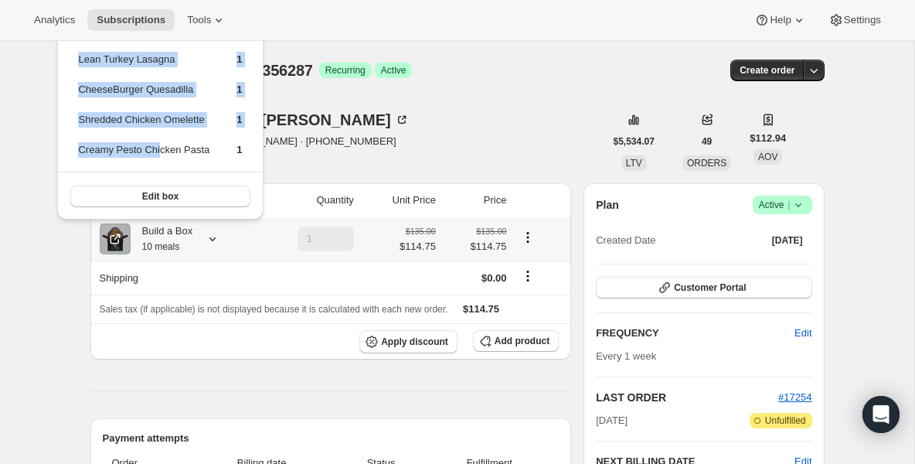
drag, startPoint x: 144, startPoint y: 151, endPoint x: 163, endPoint y: 155, distance: 18.9
click at [163, 155] on tbody "Cajun Salmon 1 Turkey Chili 1 Carnivor Burger 1 Chicken Burrito 1 Fit Turkey Bu…" at bounding box center [159, 20] width 165 height 300
click at [121, 27] on button "Subscriptions" at bounding box center [130, 20] width 87 height 22
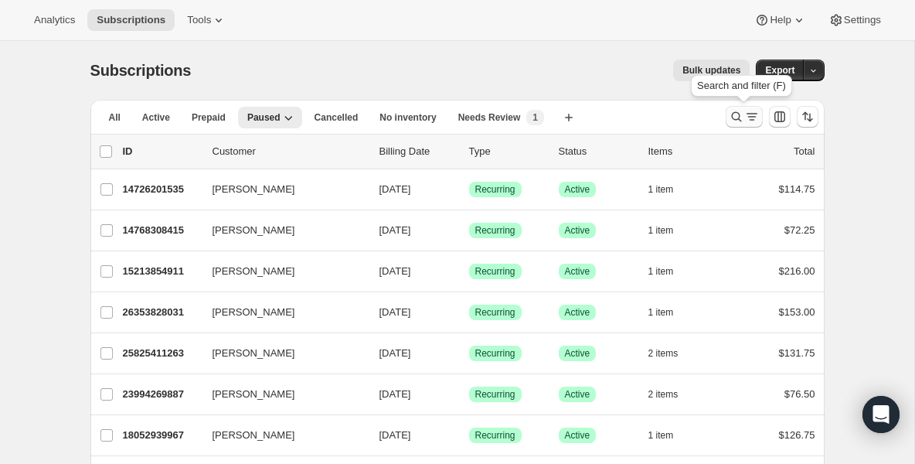
click at [740, 124] on button "Search and filter results" at bounding box center [743, 117] width 37 height 22
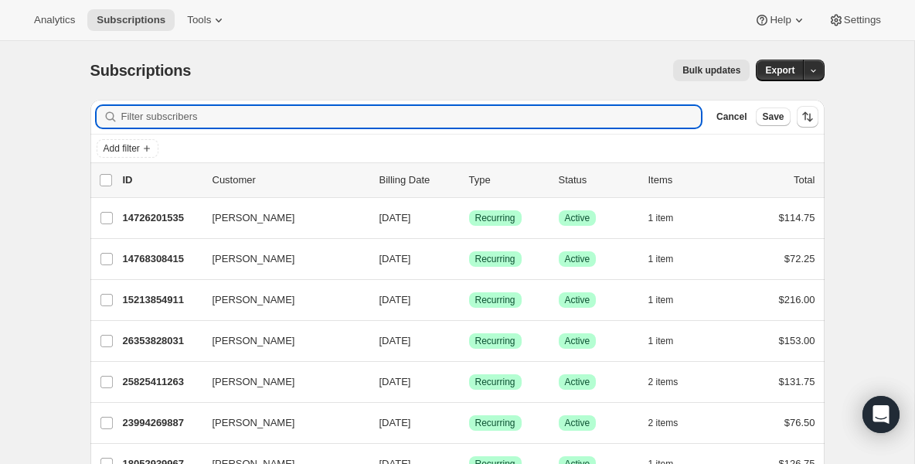
type input "f"
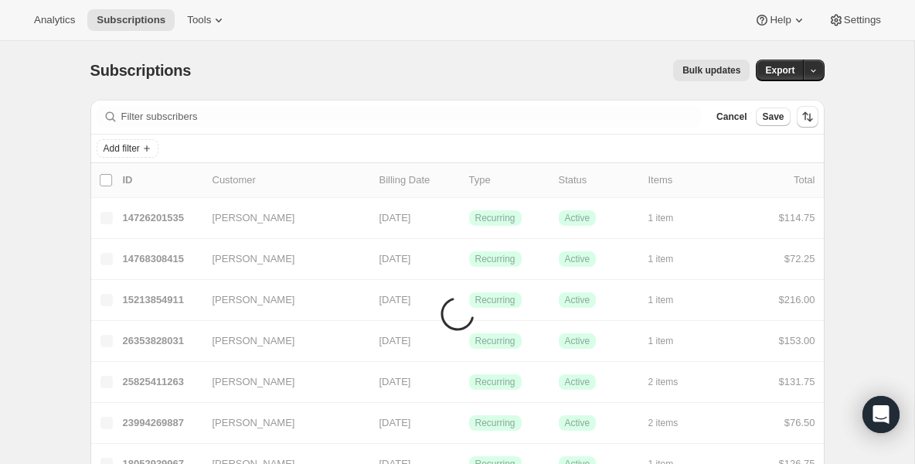
click at [378, 148] on div "Add filter" at bounding box center [458, 148] width 722 height 19
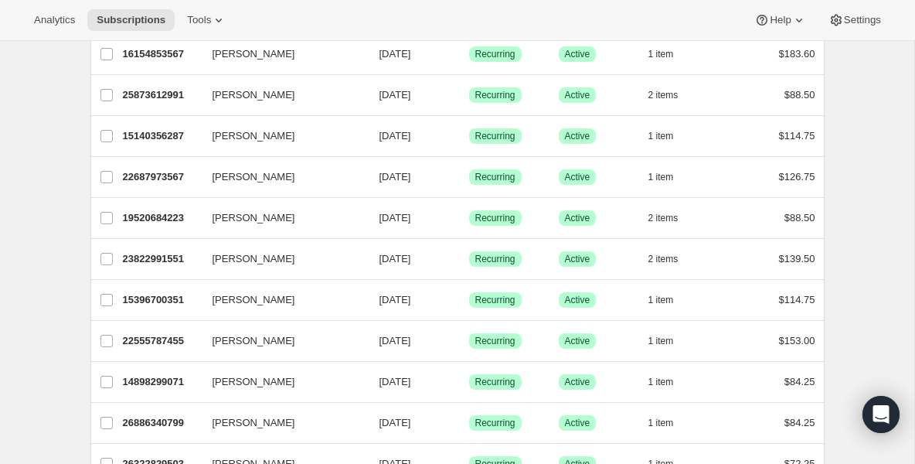
scroll to position [494, 0]
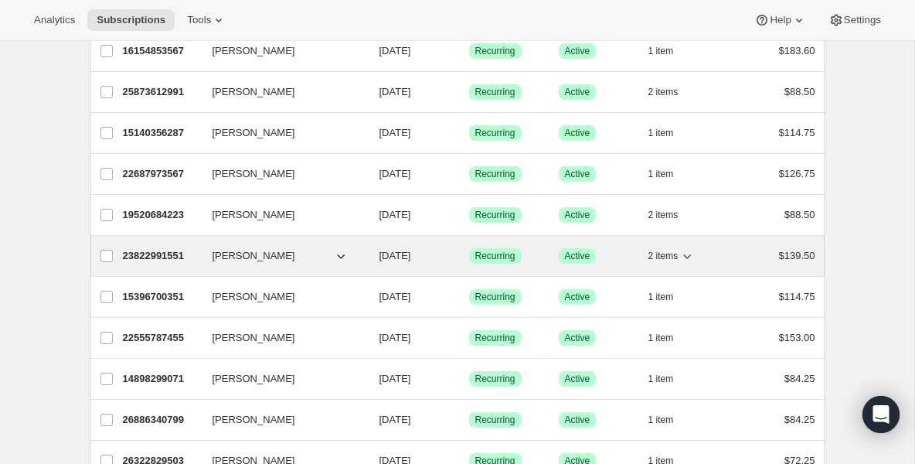
click at [192, 258] on p "23822991551" at bounding box center [161, 255] width 77 height 15
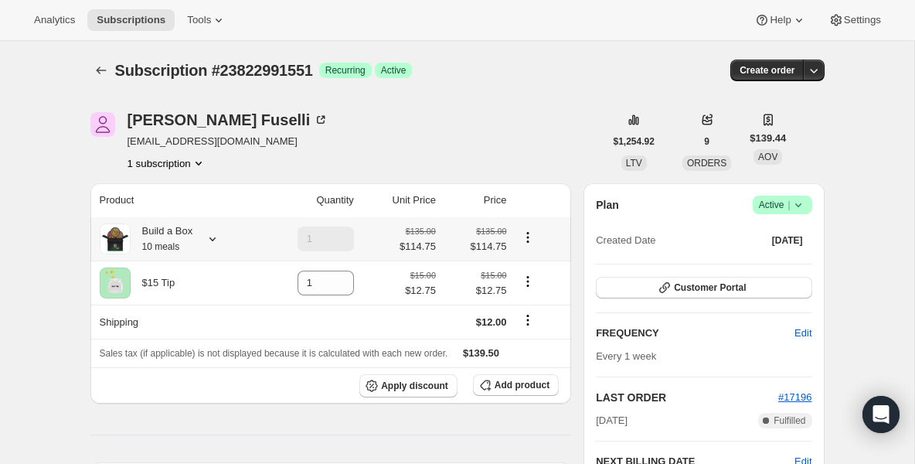
scroll to position [31, 0]
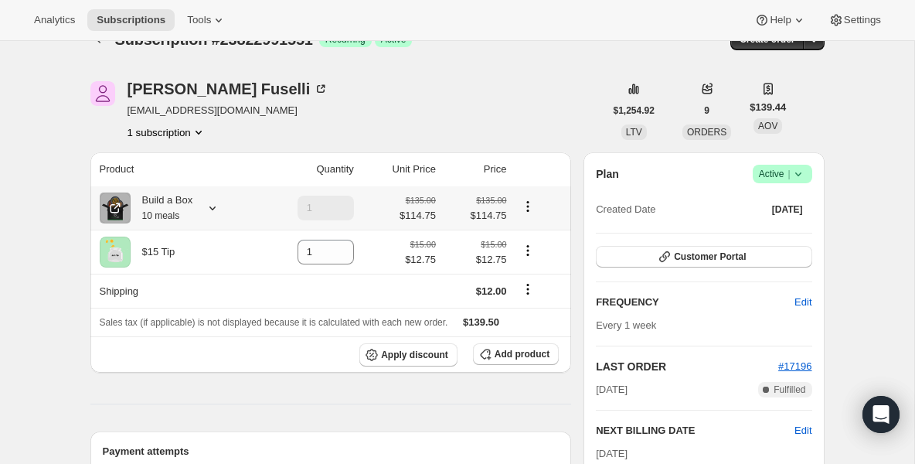
click at [178, 197] on div "Build a Box 10 meals" at bounding box center [162, 207] width 63 height 31
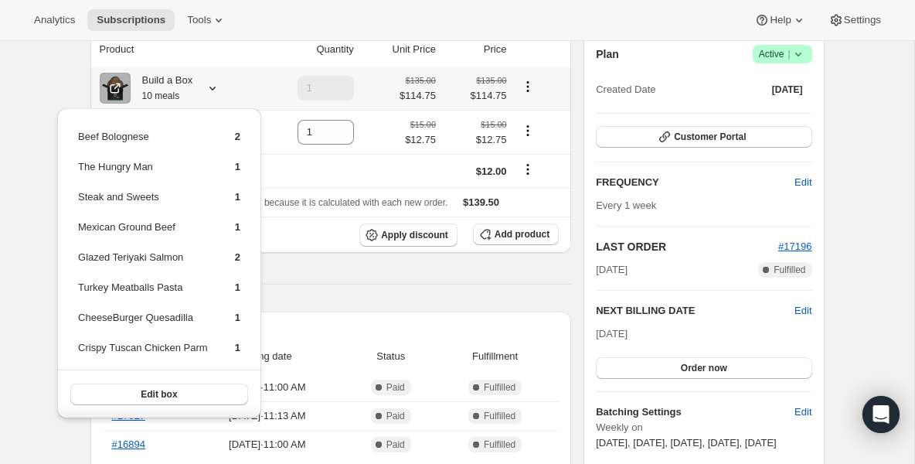
scroll to position [155, 0]
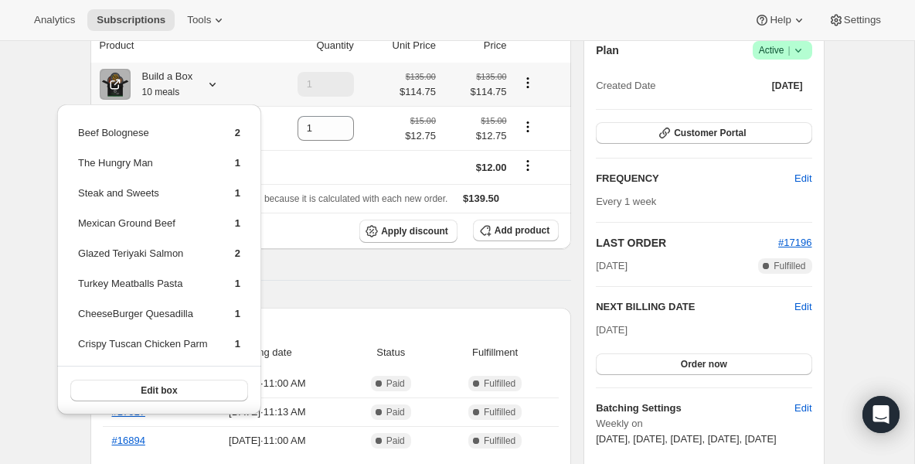
drag, startPoint x: 188, startPoint y: 321, endPoint x: 195, endPoint y: 347, distance: 27.2
click at [195, 347] on tbody "Beef Bolognese 2 The Hungry Man [DEMOGRAPHIC_DATA] Steak and Sweets 1 Mexican G…" at bounding box center [159, 244] width 164 height 240
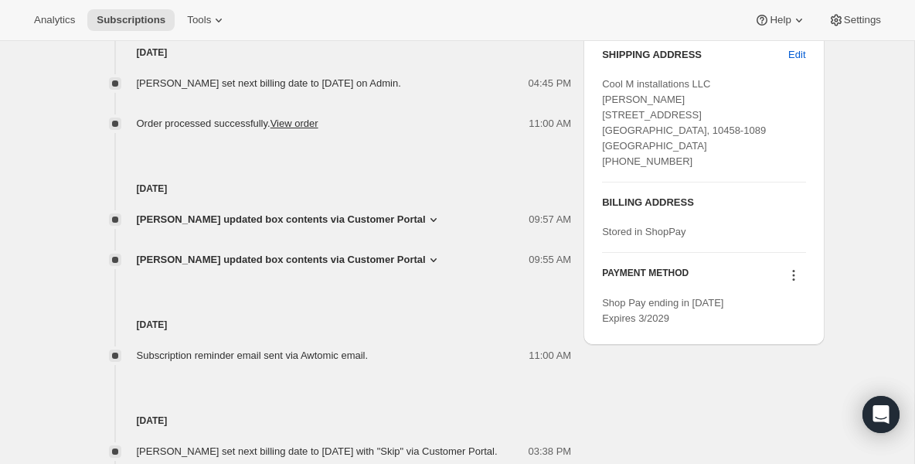
scroll to position [948, 0]
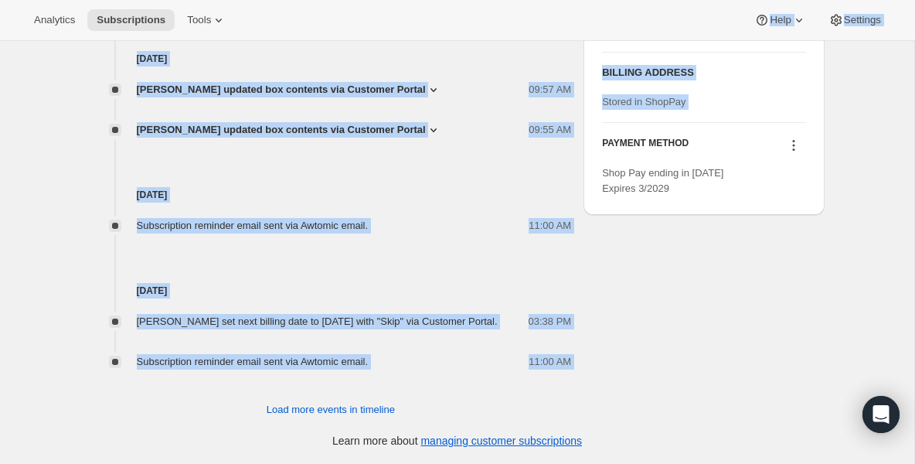
drag, startPoint x: 600, startPoint y: 159, endPoint x: 598, endPoint y: 2, distance: 156.9
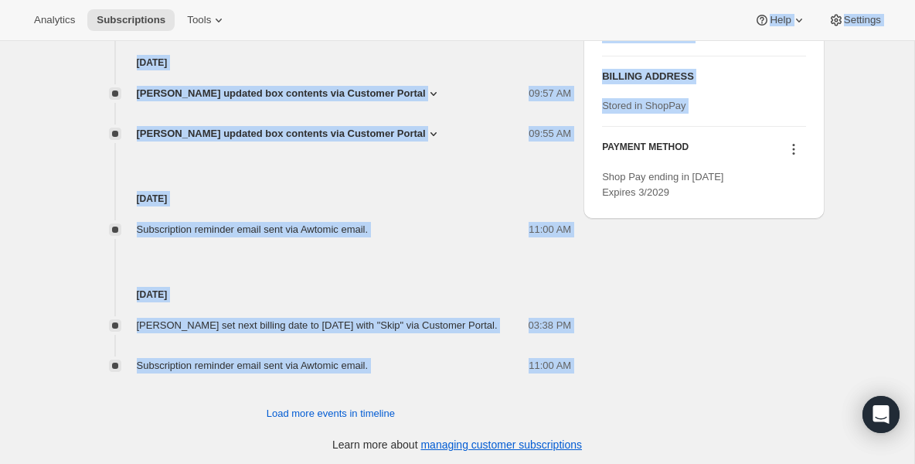
click at [643, 126] on div "BILLING ADDRESS Stored in ShopPay" at bounding box center [703, 91] width 203 height 70
drag, startPoint x: 647, startPoint y: 97, endPoint x: 648, endPoint y: 14, distance: 82.7
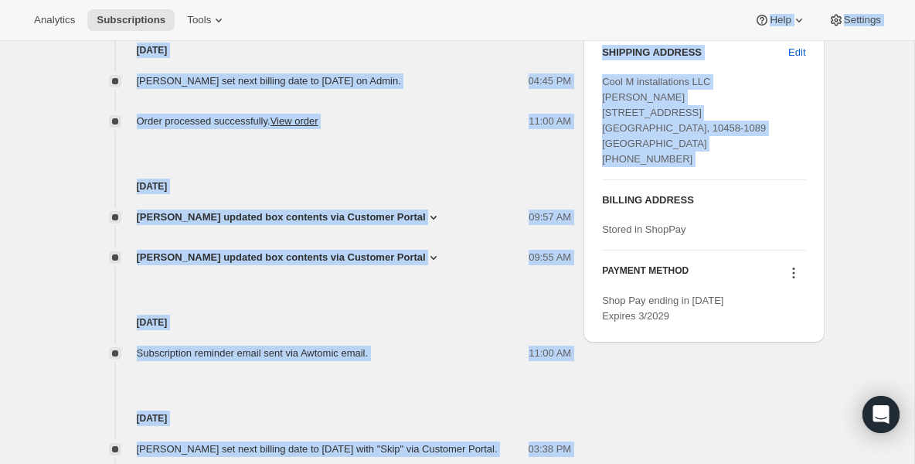
scroll to position [774, 0]
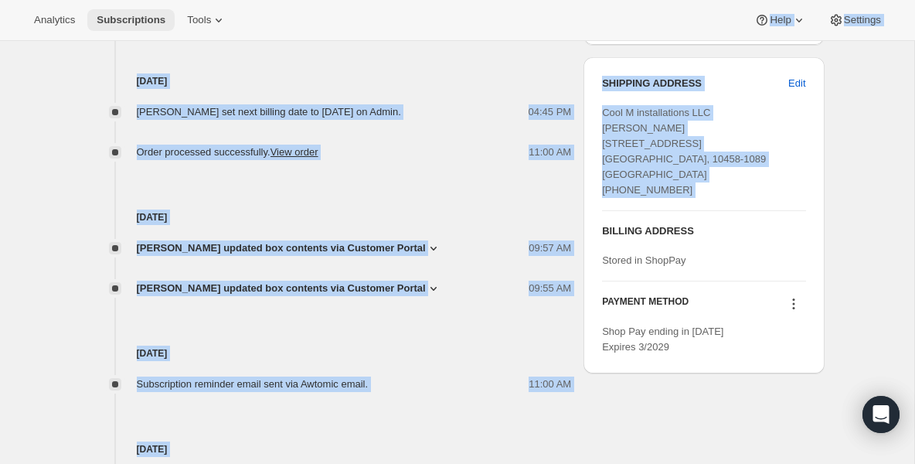
click at [148, 15] on span "Subscriptions" at bounding box center [131, 20] width 69 height 12
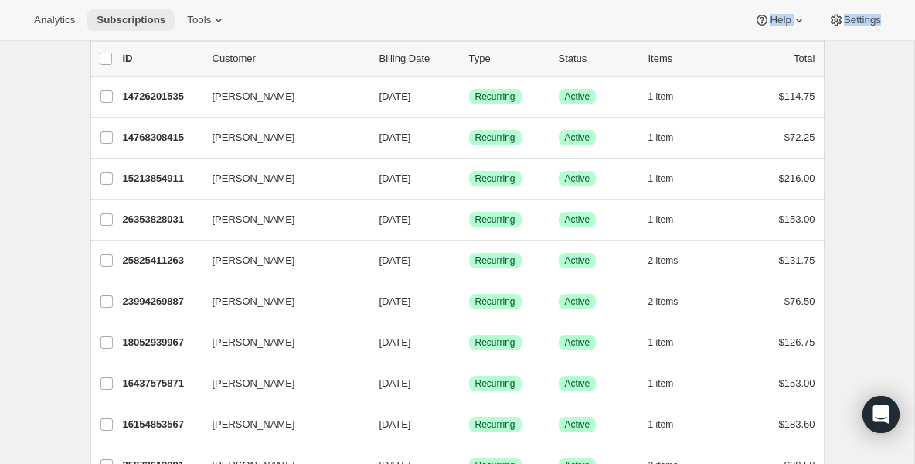
scroll to position [124, 0]
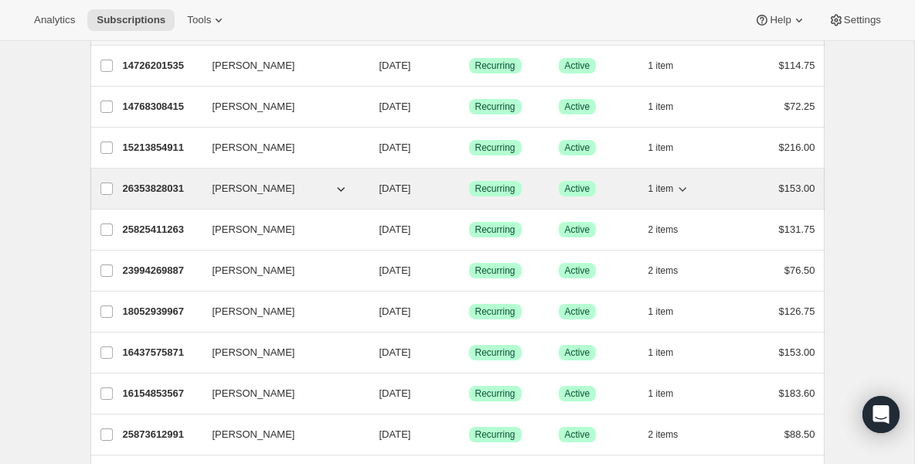
click at [162, 187] on p "26353828031" at bounding box center [161, 188] width 77 height 15
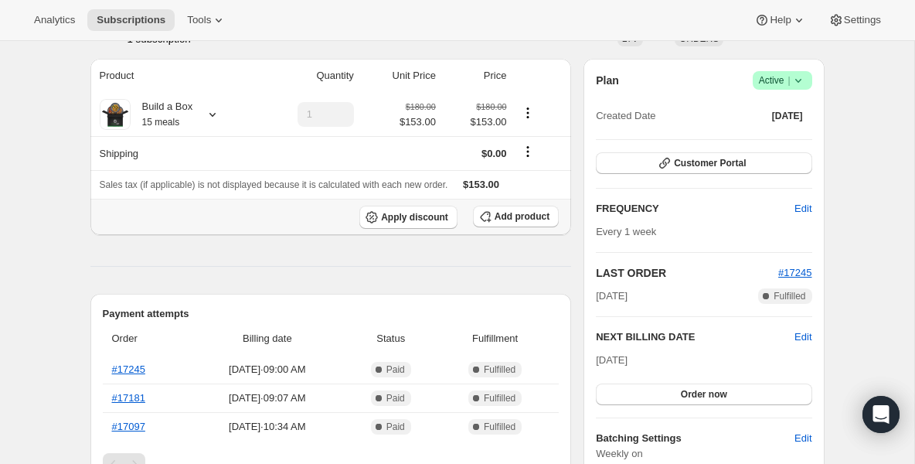
scroll to position [124, 0]
click at [163, 114] on div "Build a Box 15 meals" at bounding box center [162, 115] width 63 height 31
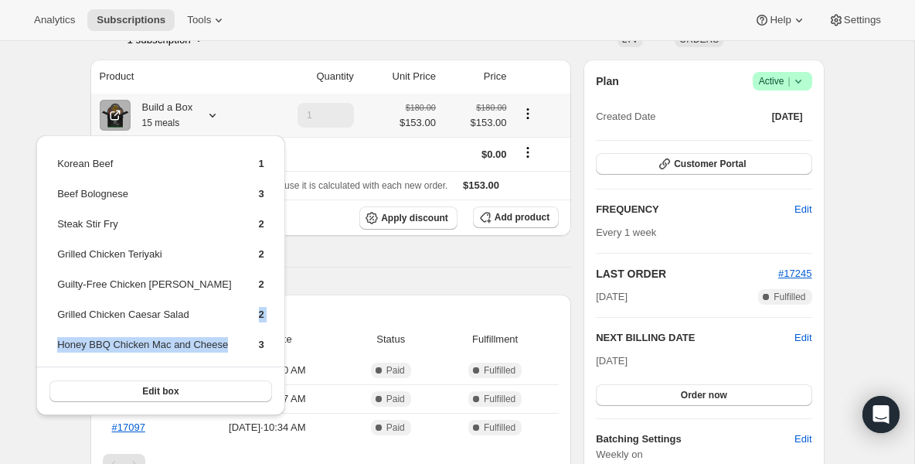
drag, startPoint x: 234, startPoint y: 324, endPoint x: 234, endPoint y: 343, distance: 18.5
click at [236, 345] on table "Korean Beef 1 Beef Bolognese 3 Steak Stir Fry 2 Grilled Chicken Teriyaki 2 Guil…" at bounding box center [161, 260] width 212 height 212
click at [141, 21] on span "Subscriptions" at bounding box center [131, 20] width 69 height 12
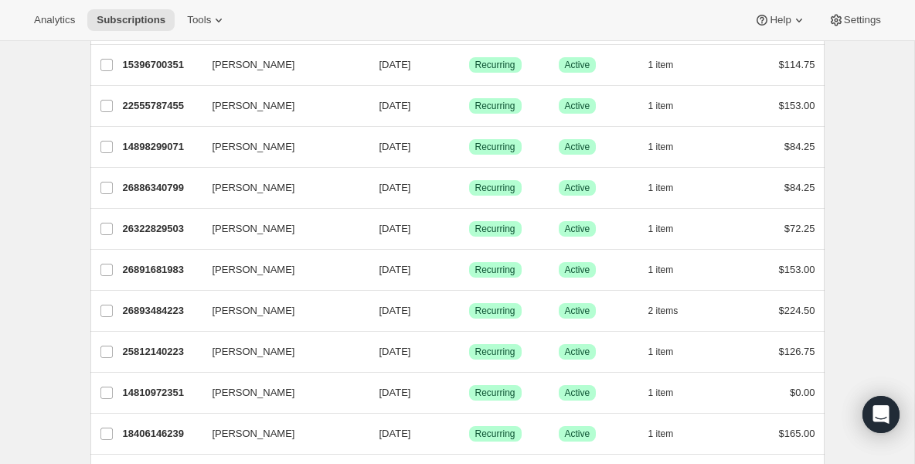
scroll to position [711, 0]
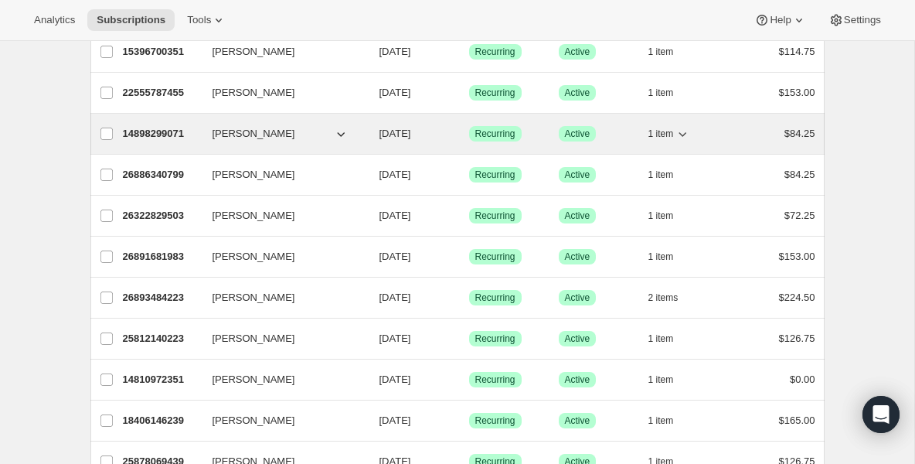
click at [149, 140] on p "14898299071" at bounding box center [161, 133] width 77 height 15
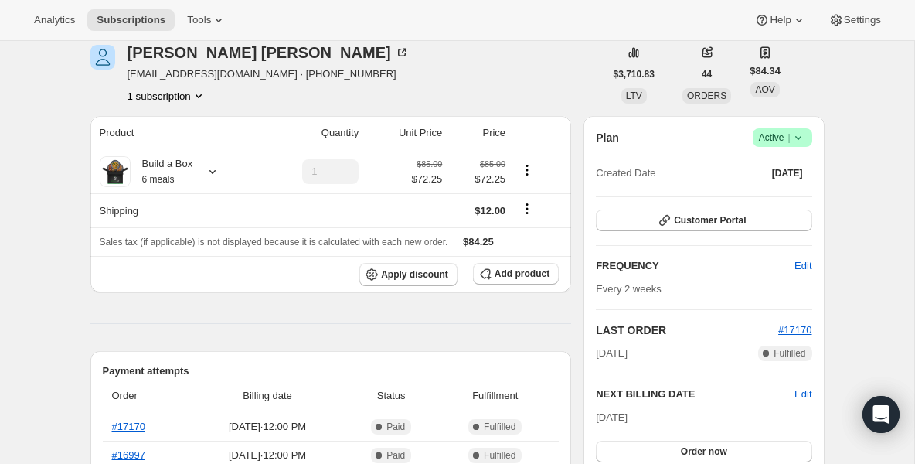
scroll to position [93, 0]
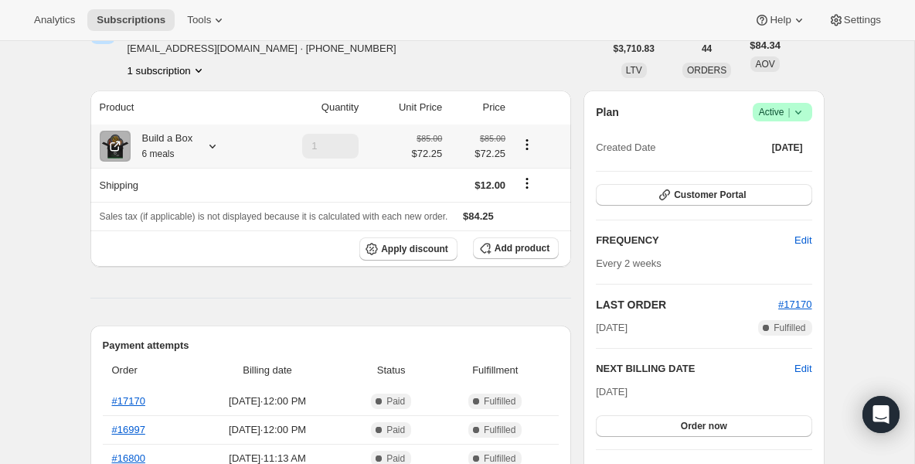
click at [164, 146] on div "Build a Box 6 meals" at bounding box center [162, 146] width 63 height 31
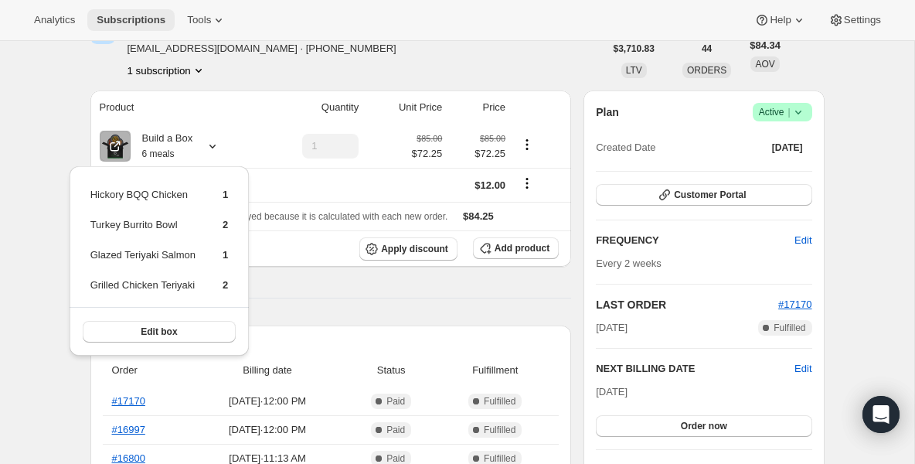
click at [160, 29] on button "Subscriptions" at bounding box center [130, 20] width 87 height 22
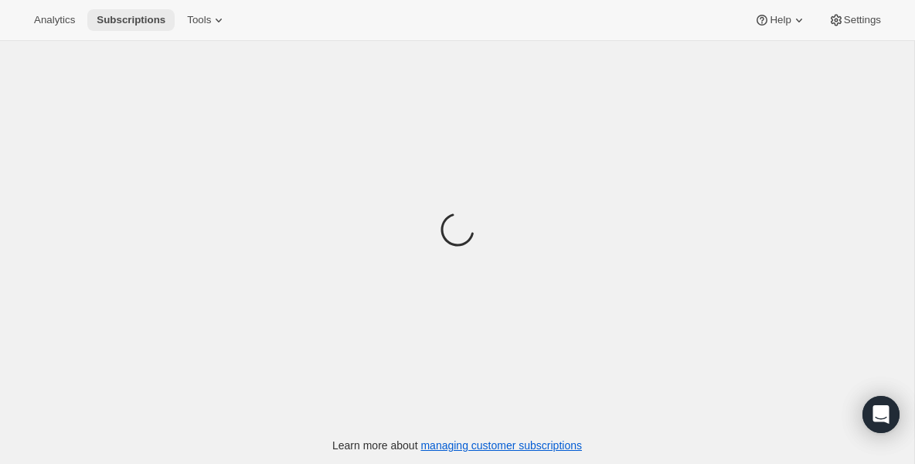
scroll to position [63, 0]
click at [151, 14] on span "Subscriptions" at bounding box center [131, 20] width 69 height 12
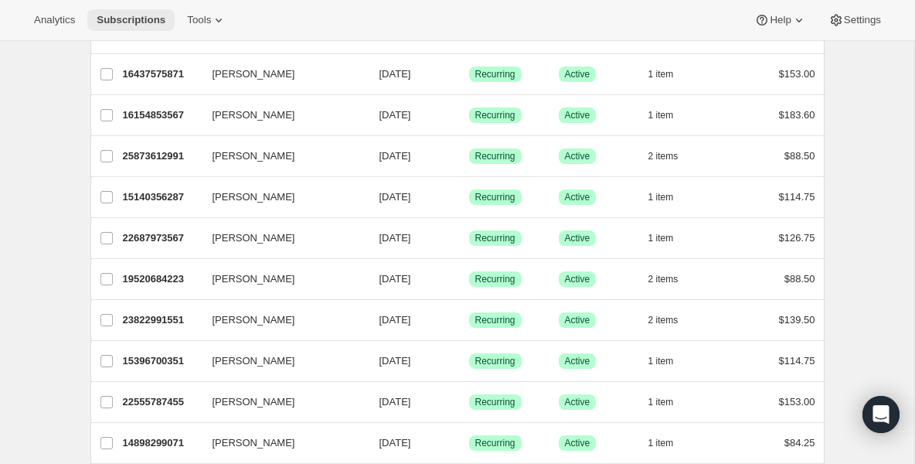
scroll to position [403, 0]
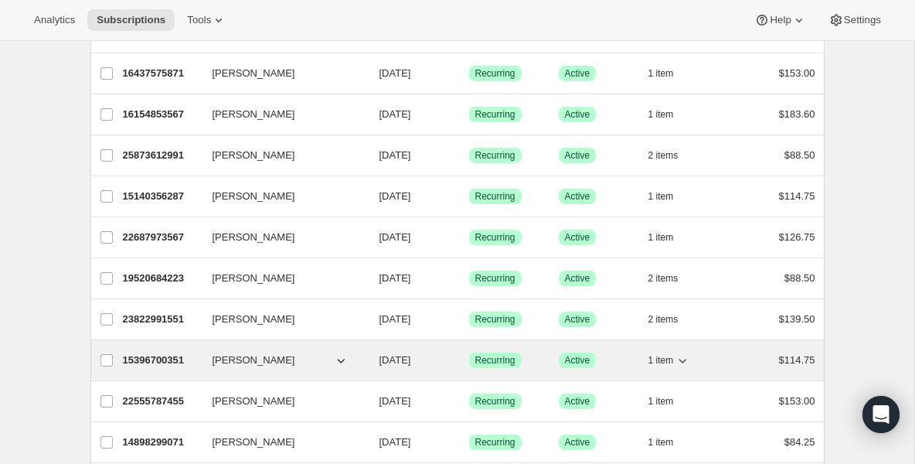
click at [158, 360] on p "15396700351" at bounding box center [161, 359] width 77 height 15
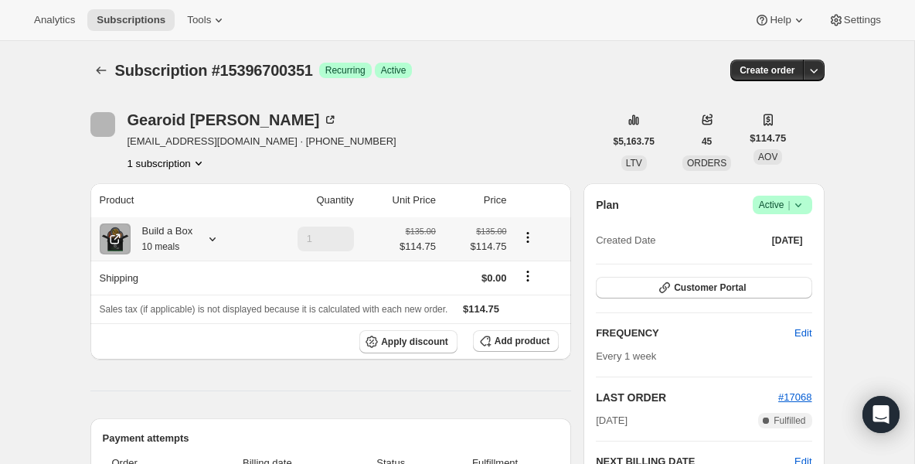
click at [172, 229] on div "Build a Box 10 meals" at bounding box center [162, 238] width 63 height 31
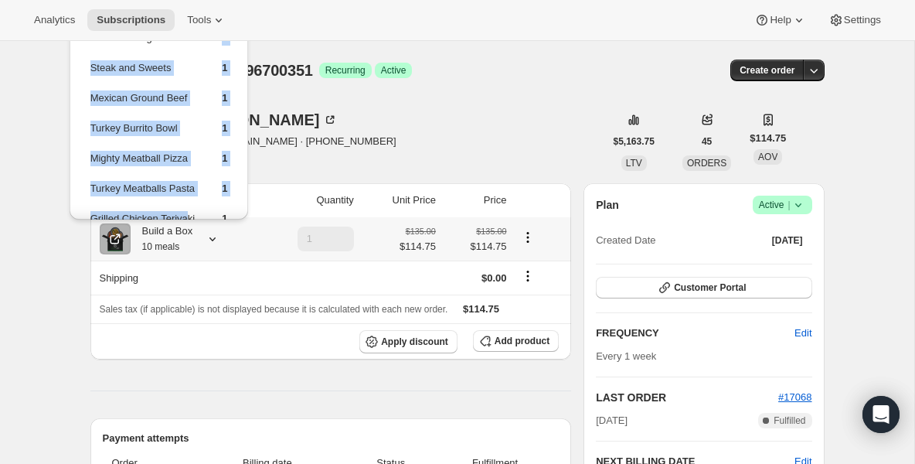
scroll to position [81, 0]
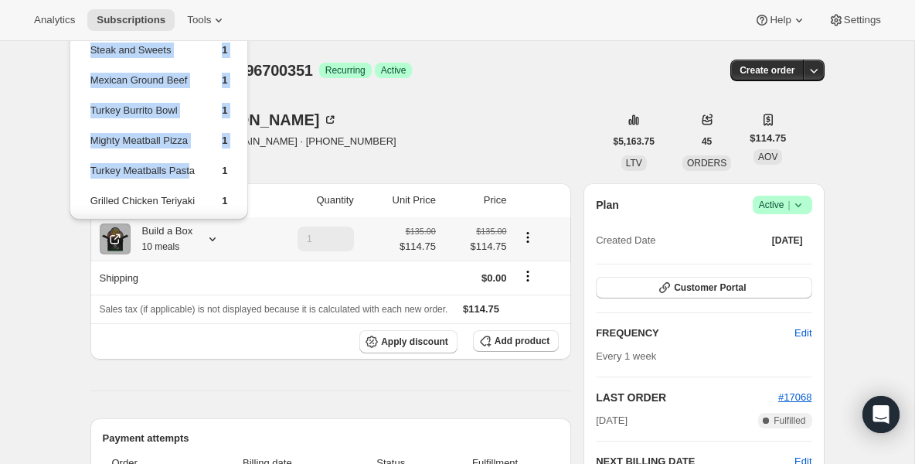
drag, startPoint x: 179, startPoint y: 114, endPoint x: 195, endPoint y: 177, distance: 65.4
click at [195, 177] on tbody "Turkey Chili 2 Chicken Tacos 1 Carnivor Burger 1 Steak and Sweets 1 Mexican Gro…" at bounding box center [159, 86] width 139 height 270
click at [138, 160] on td "Mighty Meatball Pizza" at bounding box center [143, 146] width 107 height 29
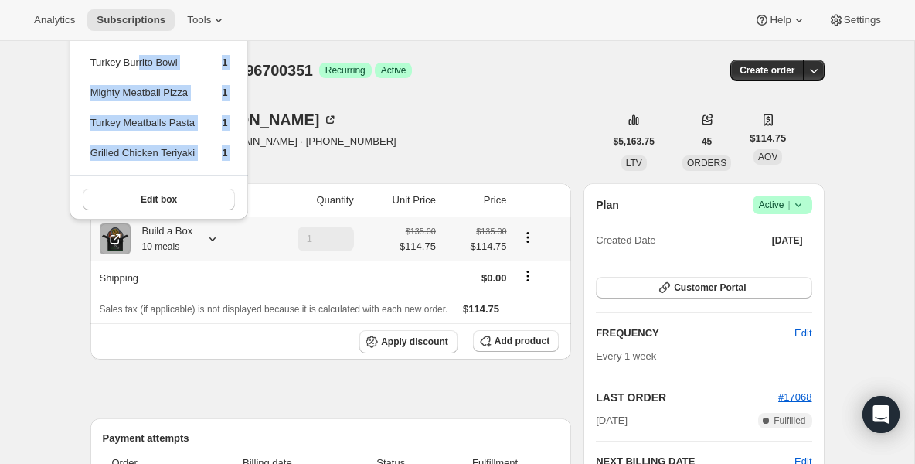
scroll to position [131, 0]
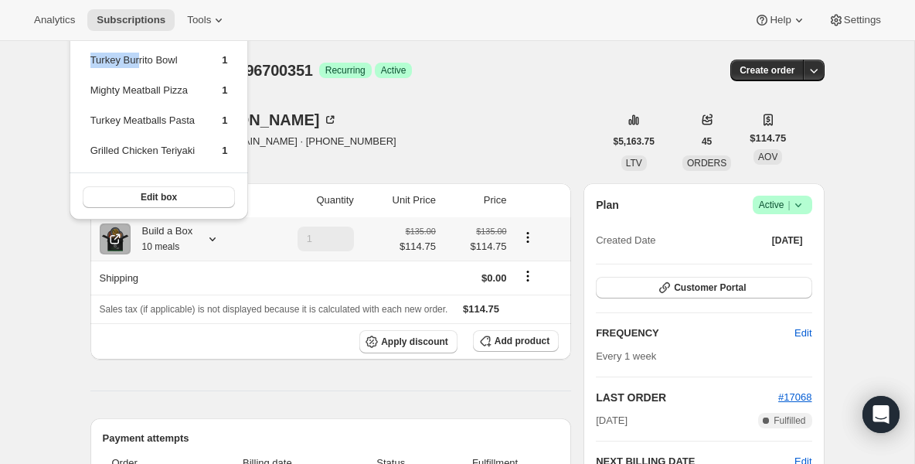
drag, startPoint x: 141, startPoint y: 117, endPoint x: 161, endPoint y: 43, distance: 75.9
click at [161, 43] on tbody "Turkey Chili 2 Chicken Tacos 1 Carnivor Burger 1 Steak and Sweets 1 Mexican Gro…" at bounding box center [159, 36] width 139 height 270
click at [156, 76] on td "Turkey Burrito Bowl" at bounding box center [143, 66] width 107 height 29
click at [145, 56] on td "Turkey Burrito Bowl" at bounding box center [143, 66] width 107 height 29
click at [145, 68] on td "Turkey Burrito Bowl" at bounding box center [143, 66] width 107 height 29
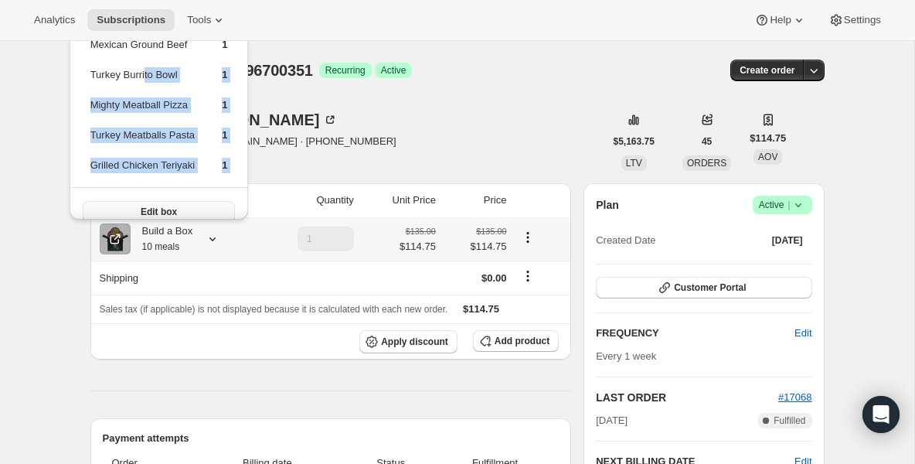
scroll to position [132, 0]
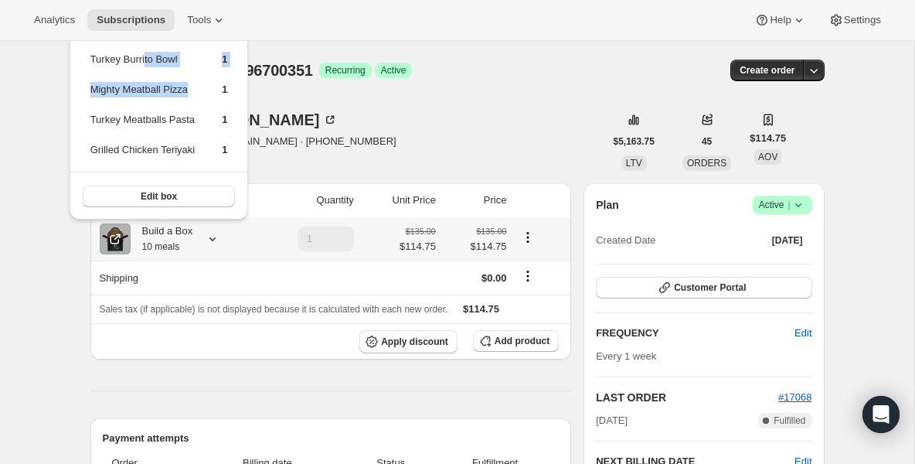
drag, startPoint x: 148, startPoint y: 62, endPoint x: 133, endPoint y: 110, distance: 50.1
click at [133, 110] on table "Turkey Chili 2 Chicken Tacos 1 Carnivor Burger 1 Steak and Sweets 1 Mexican Gro…" at bounding box center [159, 35] width 142 height 273
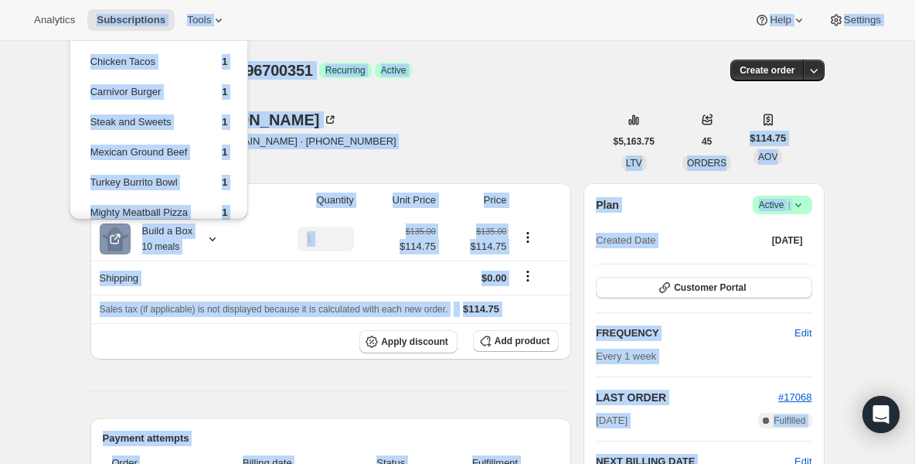
scroll to position [0, 0]
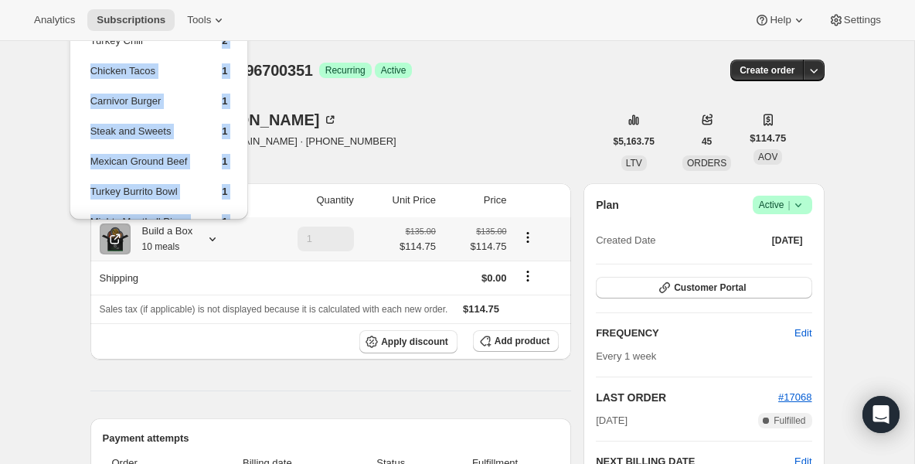
drag, startPoint x: 159, startPoint y: 114, endPoint x: 137, endPoint y: 52, distance: 65.7
click at [137, 52] on tbody "Turkey Chili 2 Chicken Tacos 1 Carnivor Burger 1 Steak and Sweets 1 Mexican Gro…" at bounding box center [159, 167] width 139 height 270
click at [135, 19] on span "Subscriptions" at bounding box center [131, 20] width 69 height 12
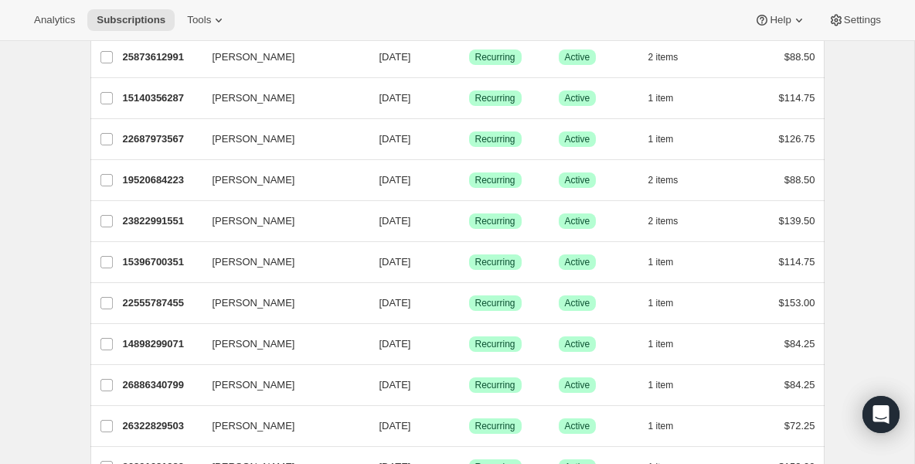
scroll to position [525, 0]
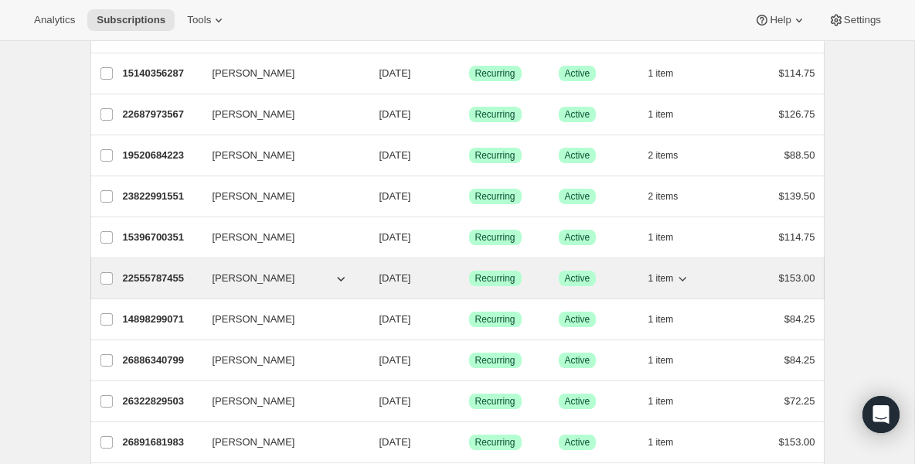
click at [151, 277] on p "22555787455" at bounding box center [161, 277] width 77 height 15
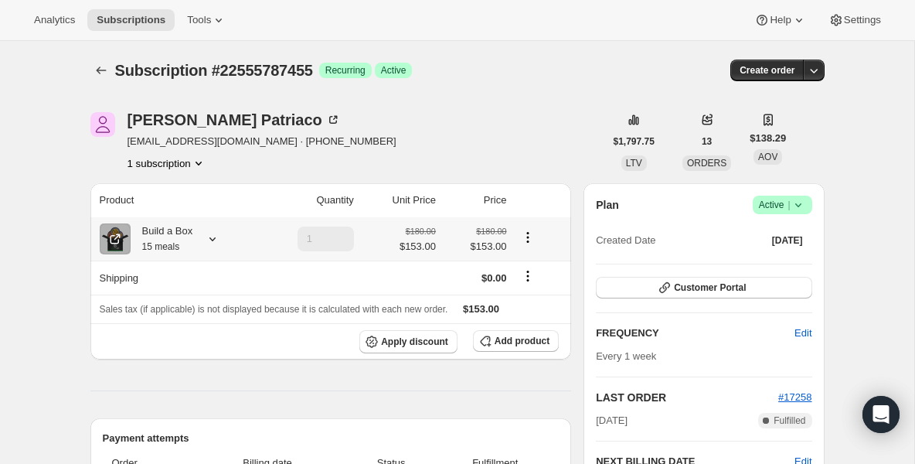
click at [189, 244] on div "Build a Box 15 meals" at bounding box center [162, 238] width 63 height 31
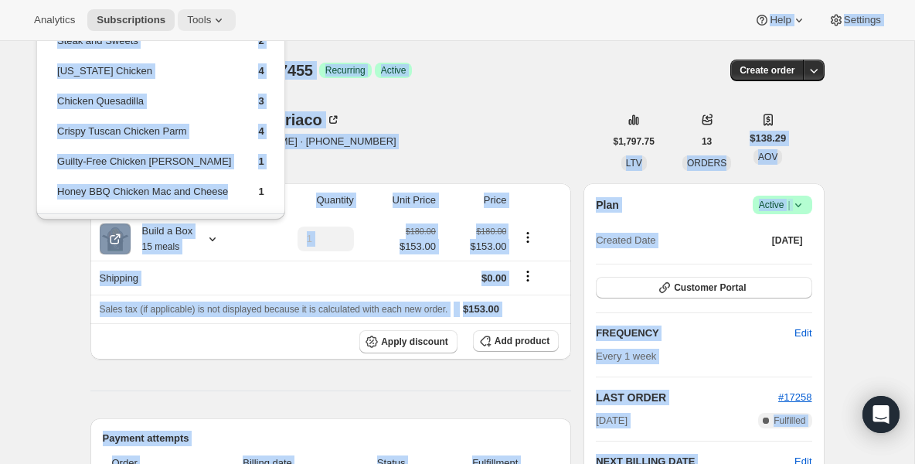
drag, startPoint x: 243, startPoint y: 182, endPoint x: 219, endPoint y: 12, distance: 171.5
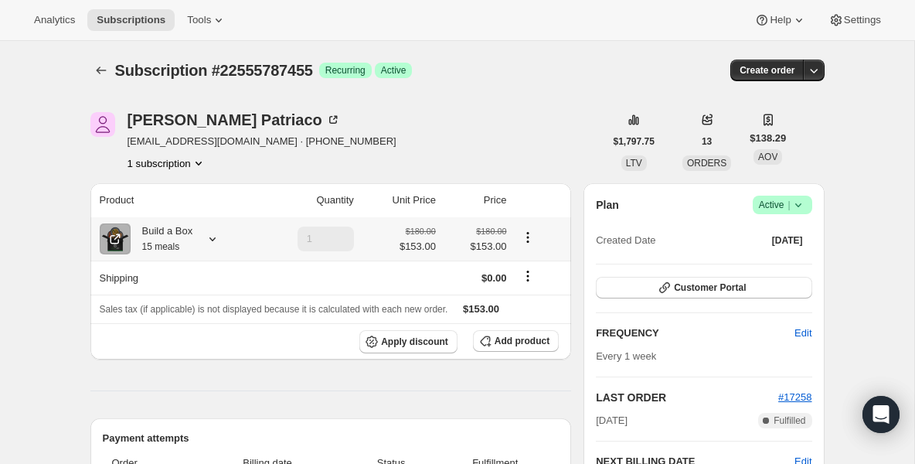
click at [178, 225] on div "Build a Box 15 meals" at bounding box center [162, 238] width 63 height 31
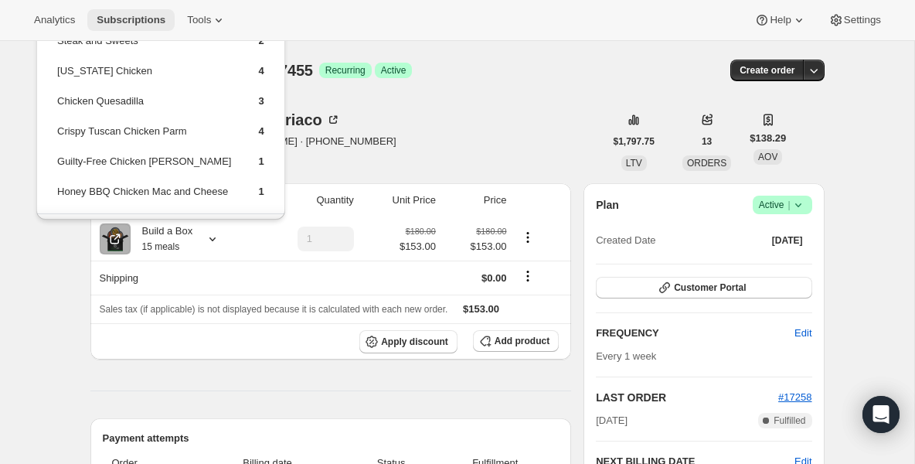
click at [142, 24] on span "Subscriptions" at bounding box center [131, 20] width 69 height 12
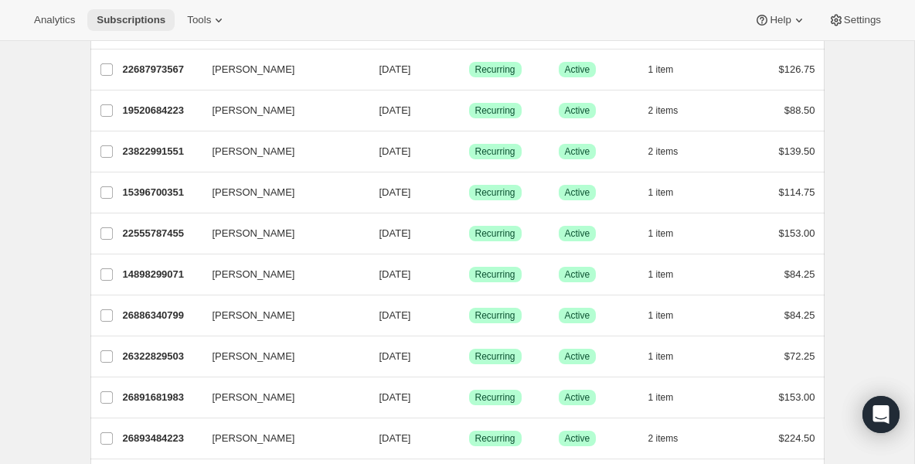
scroll to position [587, 0]
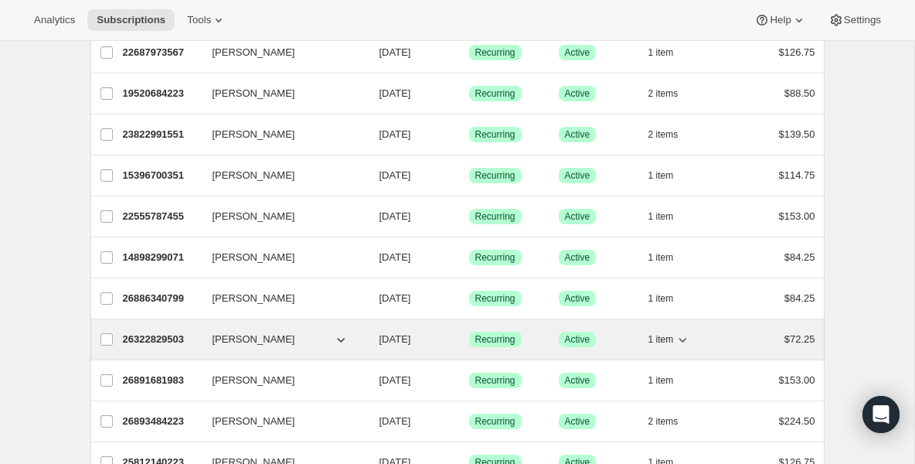
click at [163, 339] on p "26322829503" at bounding box center [161, 338] width 77 height 15
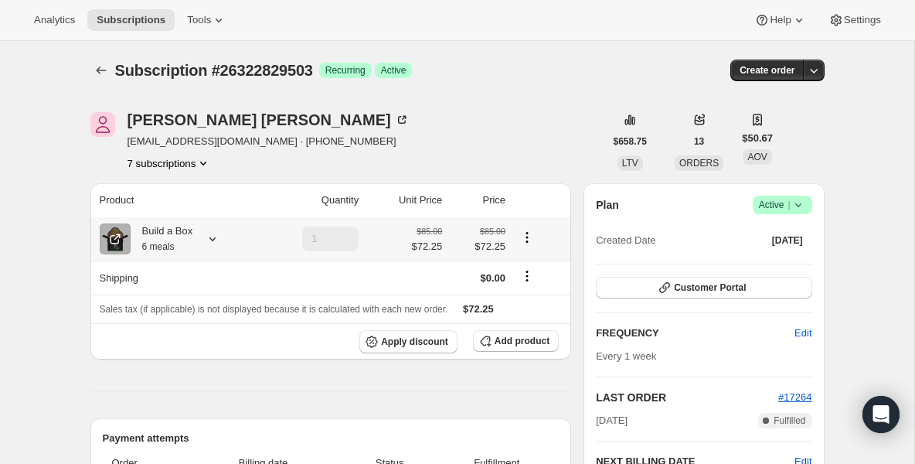
click at [165, 238] on div "Build a Box 6 meals" at bounding box center [162, 238] width 63 height 31
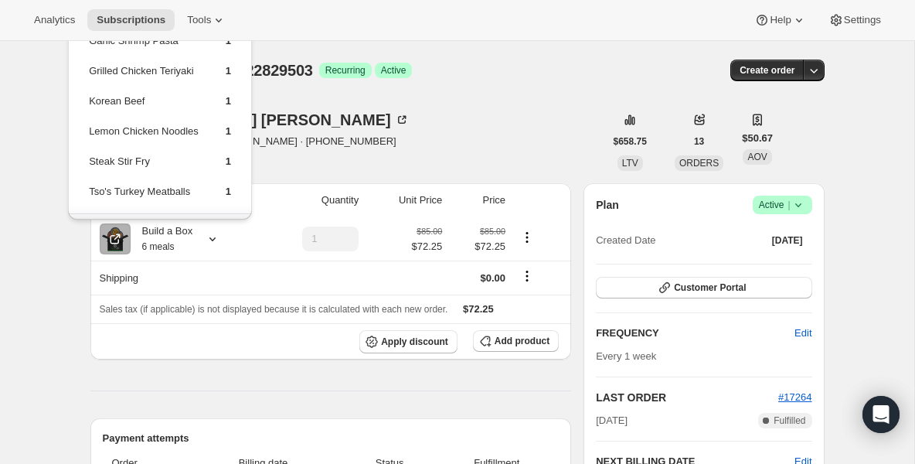
click at [128, 33] on div "Analytics Subscriptions Tools Help Settings" at bounding box center [457, 20] width 915 height 41
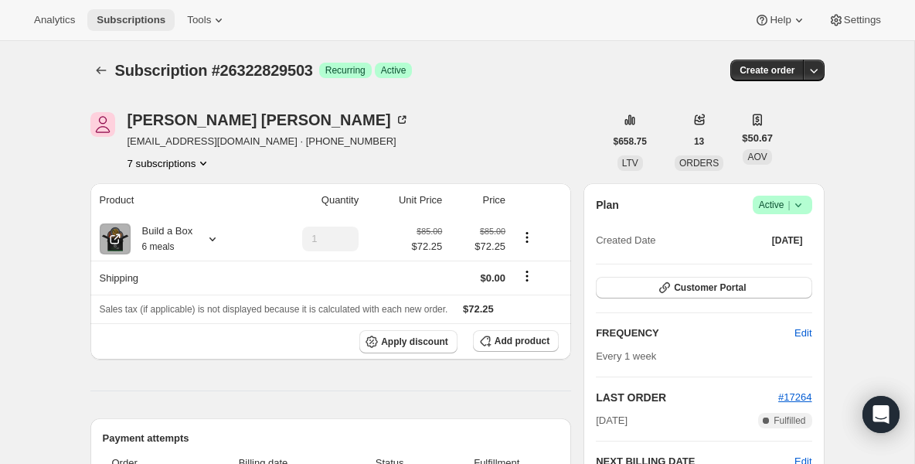
click at [129, 19] on span "Subscriptions" at bounding box center [131, 20] width 69 height 12
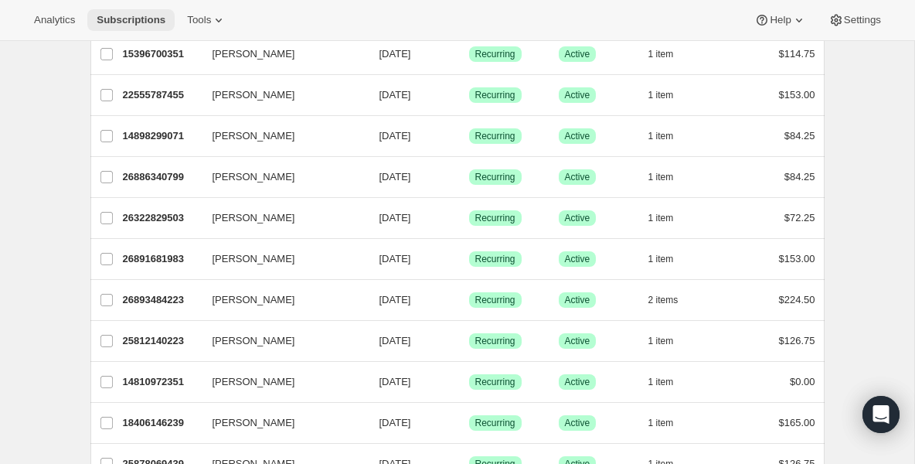
scroll to position [711, 0]
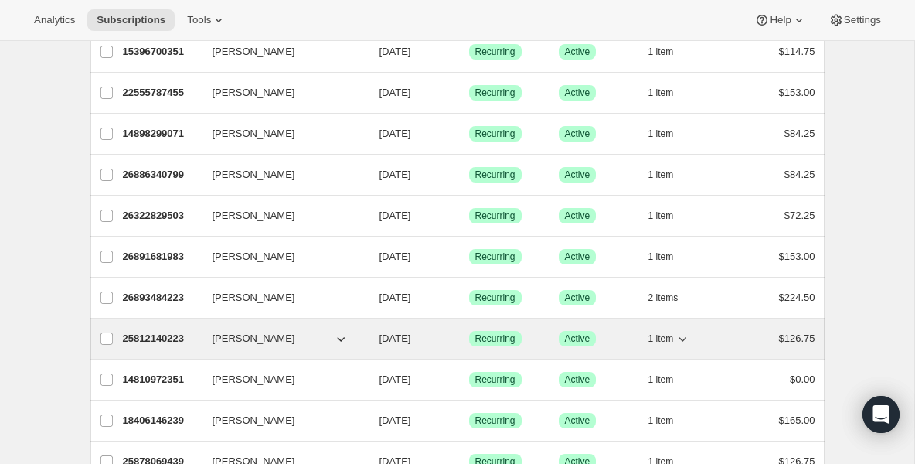
click at [168, 328] on div "25812140223 [PERSON_NAME] [DATE] Success Recurring Success Active 1 item $126.75" at bounding box center [469, 339] width 692 height 22
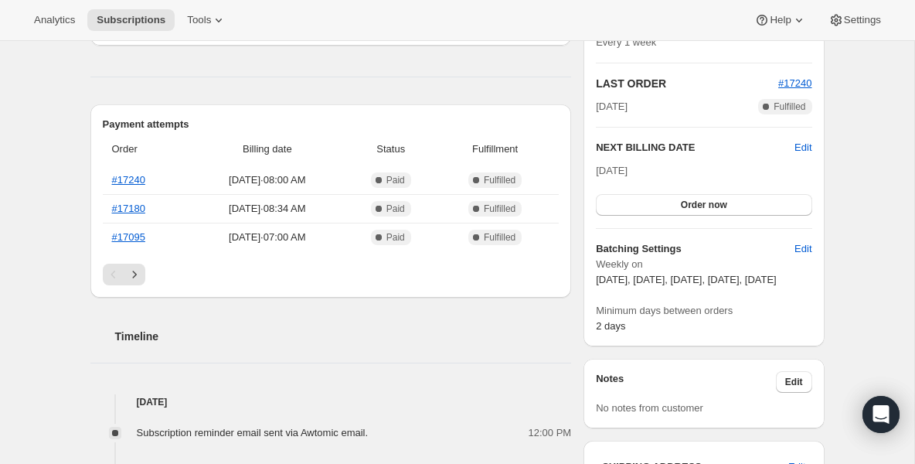
scroll to position [278, 0]
